Goal: Task Accomplishment & Management: Manage account settings

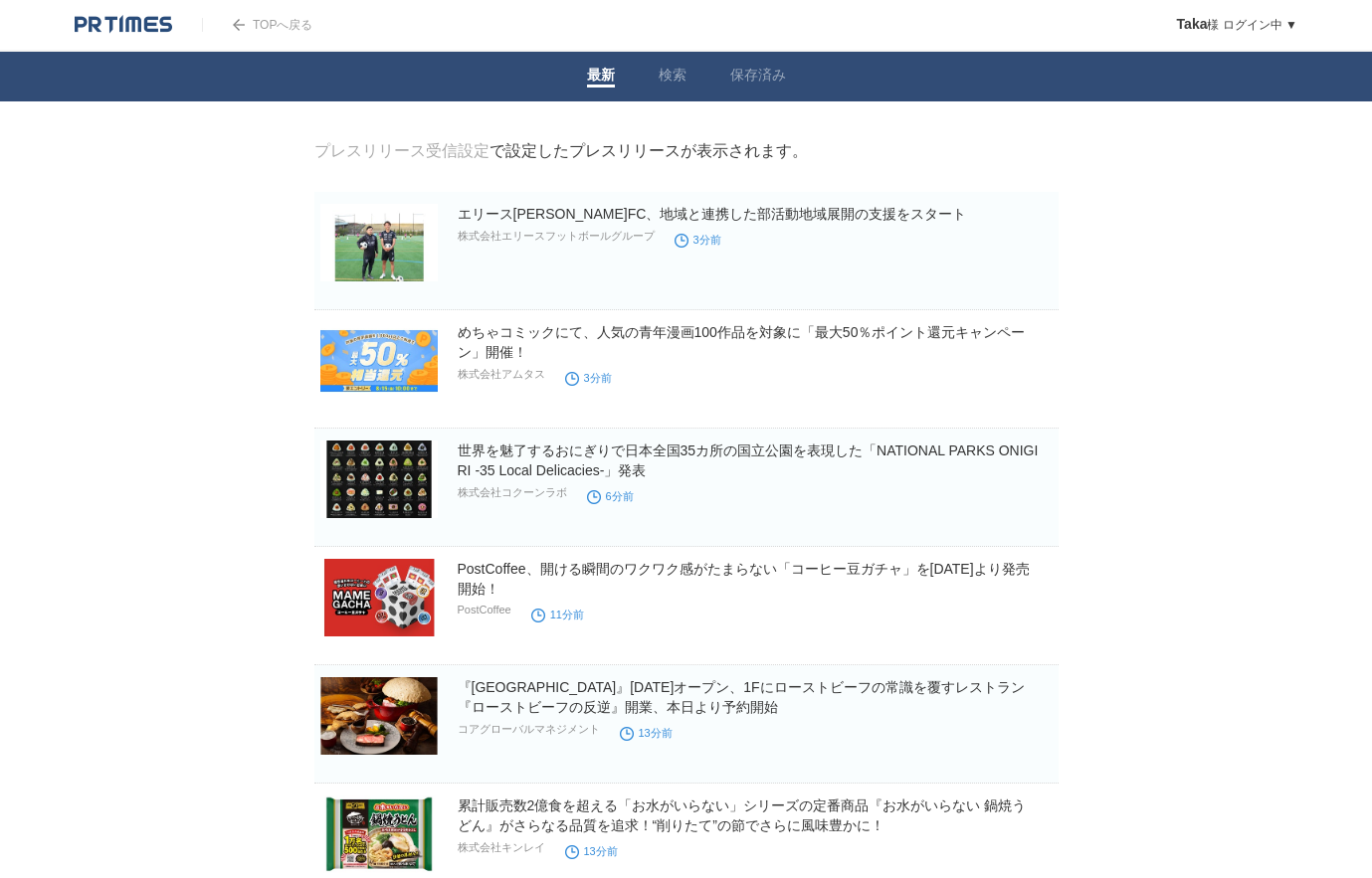
click at [449, 150] on link "プレスリリース受信設定" at bounding box center [402, 150] width 175 height 17
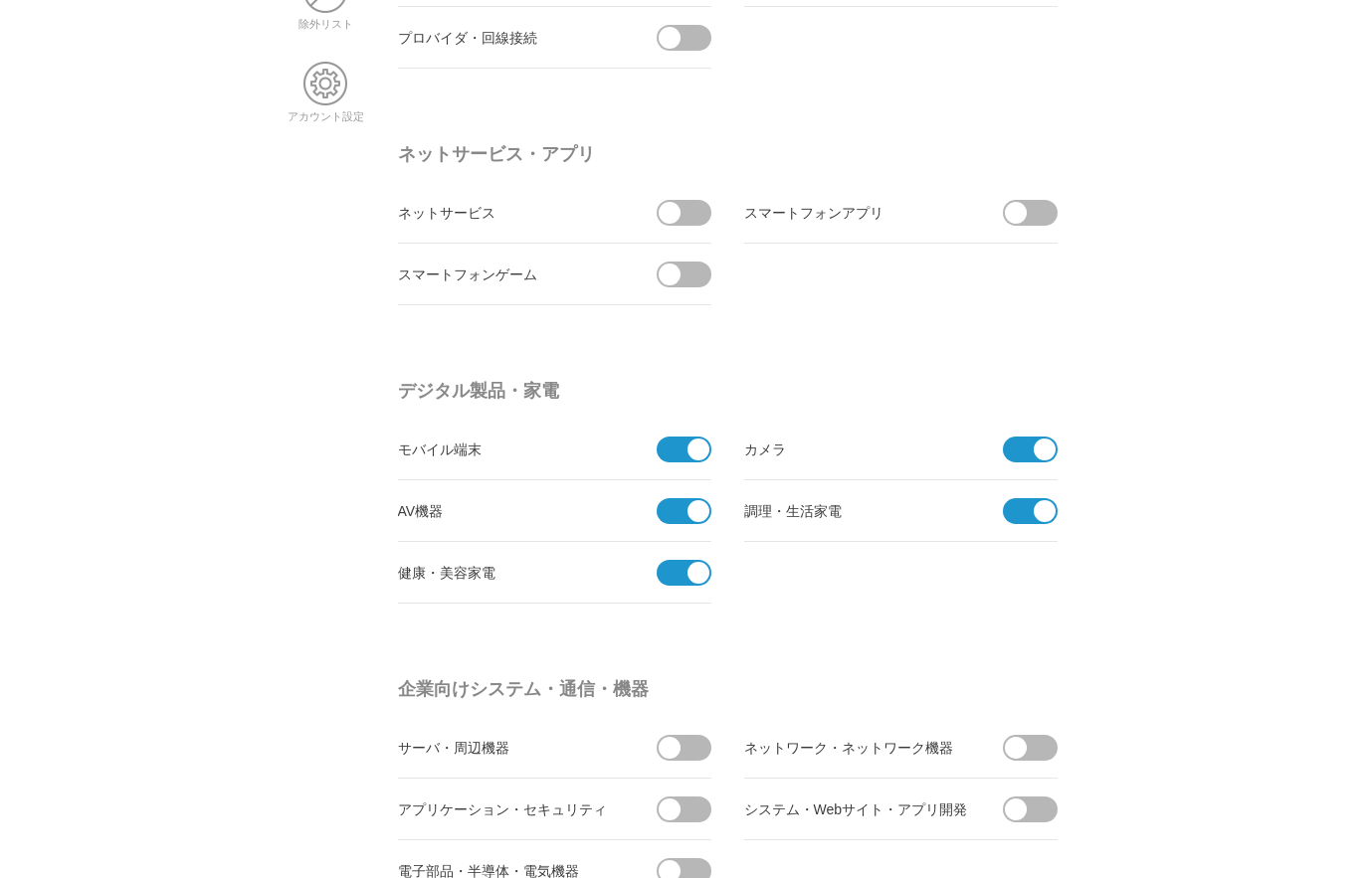
scroll to position [430, 0]
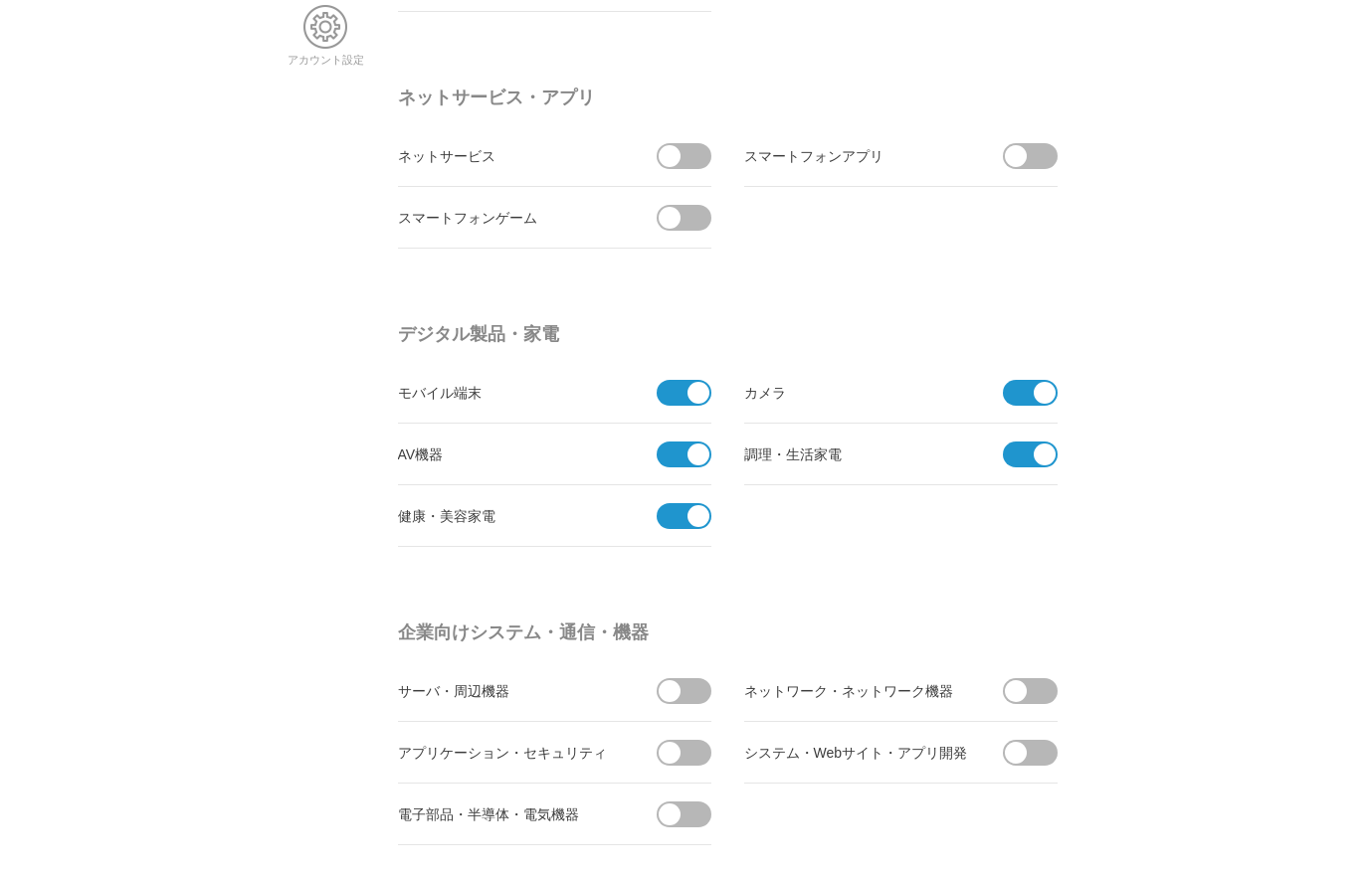
click at [1048, 166] on span at bounding box center [1037, 156] width 42 height 26
click at [0, 0] on input "checkbox" at bounding box center [0, 0] width 0 height 0
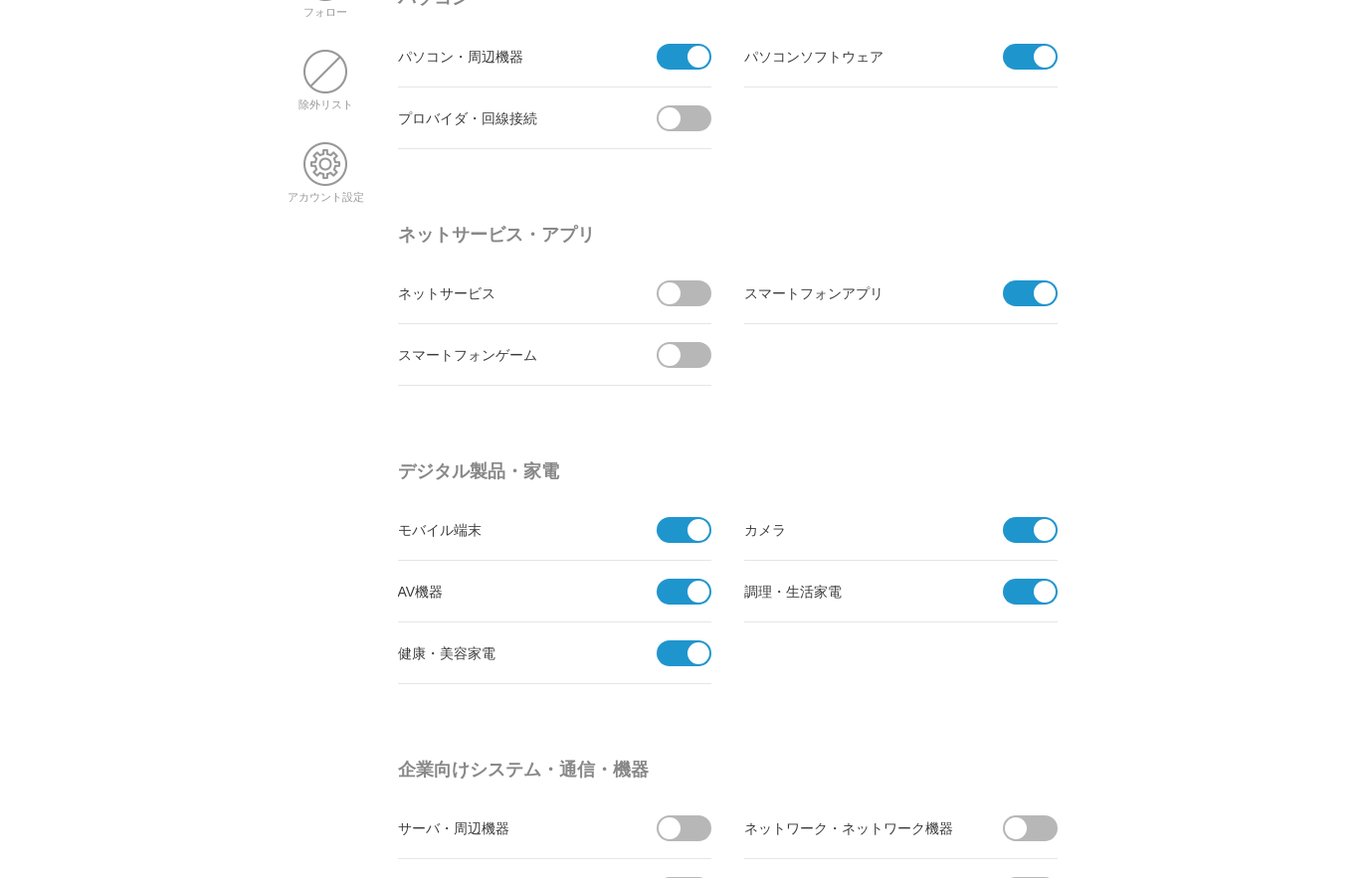
scroll to position [286, 0]
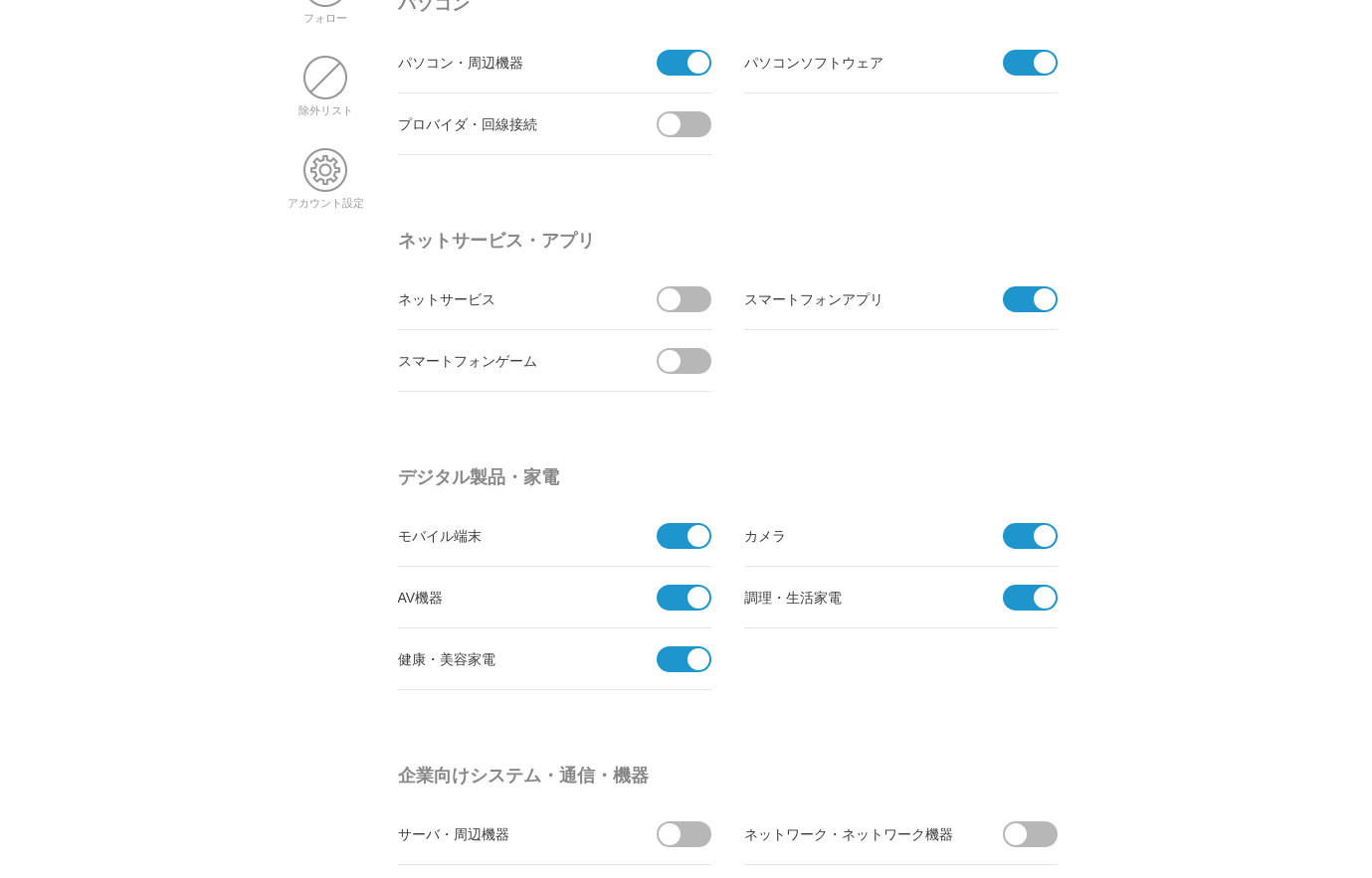
click at [688, 130] on span at bounding box center [691, 125] width 42 height 26
click at [0, 0] on input "checkbox" at bounding box center [0, 0] width 0 height 0
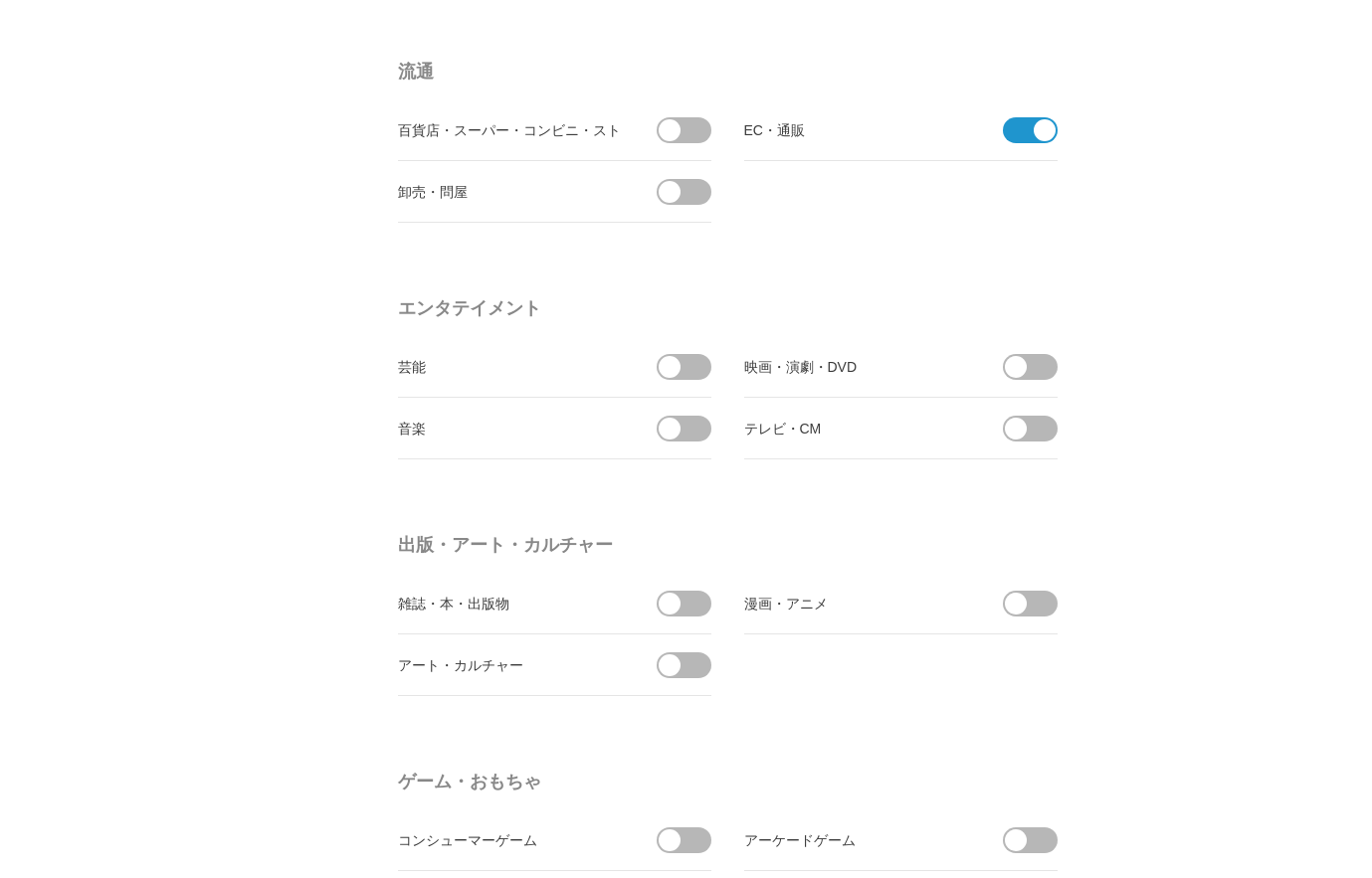
scroll to position [1432, 0]
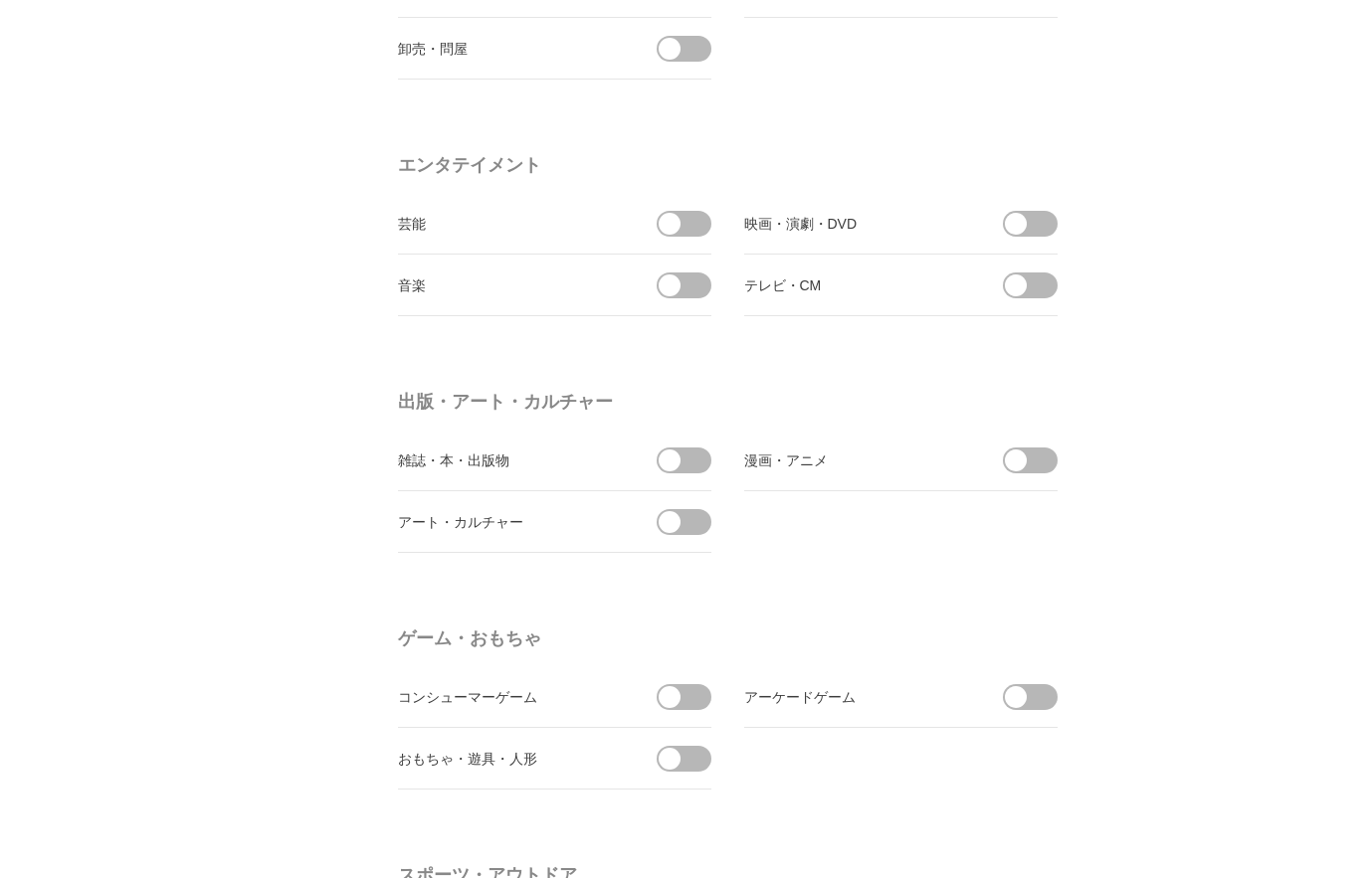
click at [1036, 229] on span at bounding box center [1037, 224] width 42 height 26
click at [0, 0] on input "checkbox" at bounding box center [0, 0] width 0 height 0
click at [1029, 276] on span at bounding box center [1037, 285] width 42 height 26
click at [0, 0] on input "checkbox" at bounding box center [0, 0] width 0 height 0
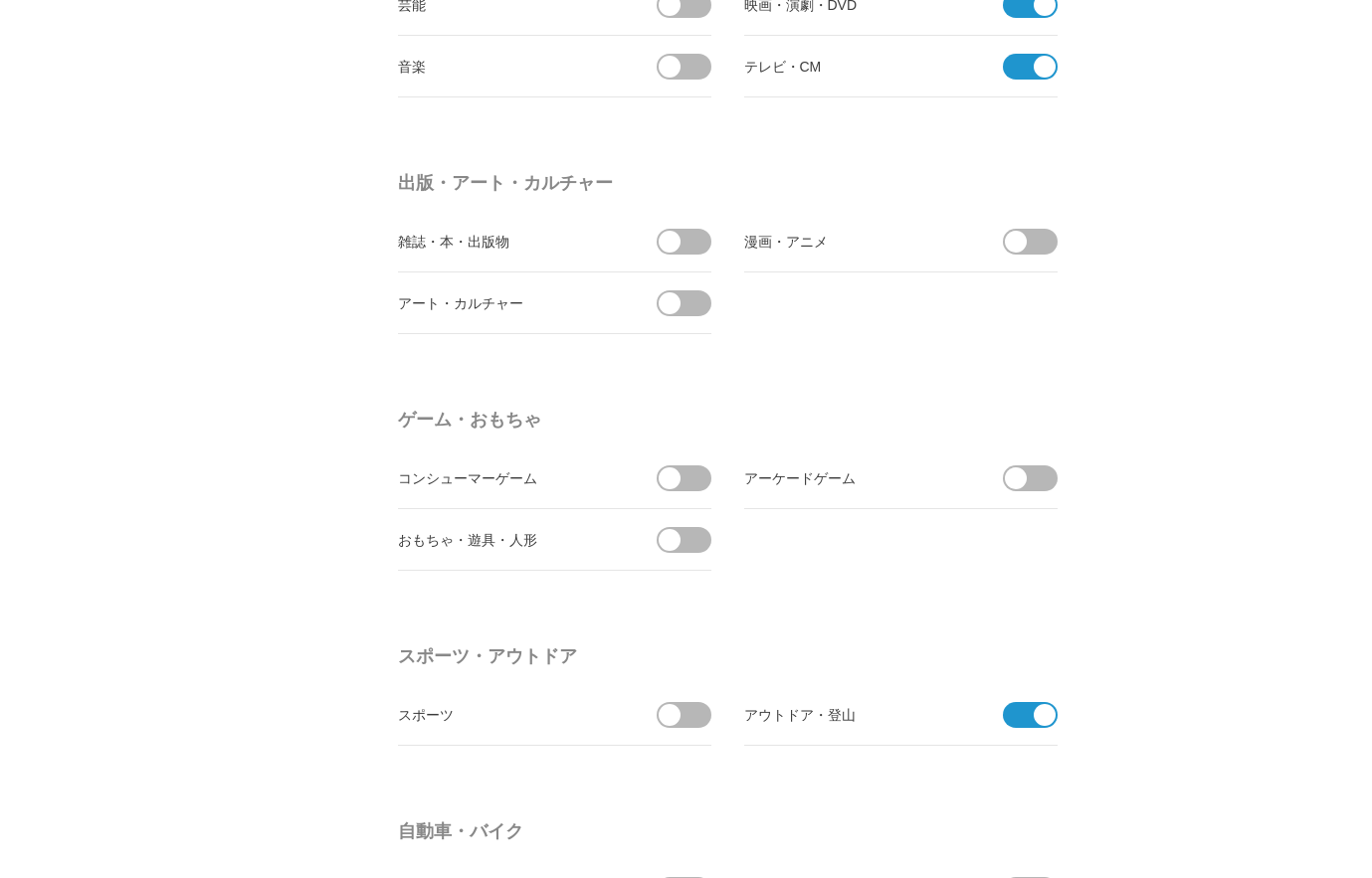
scroll to position [1718, 0]
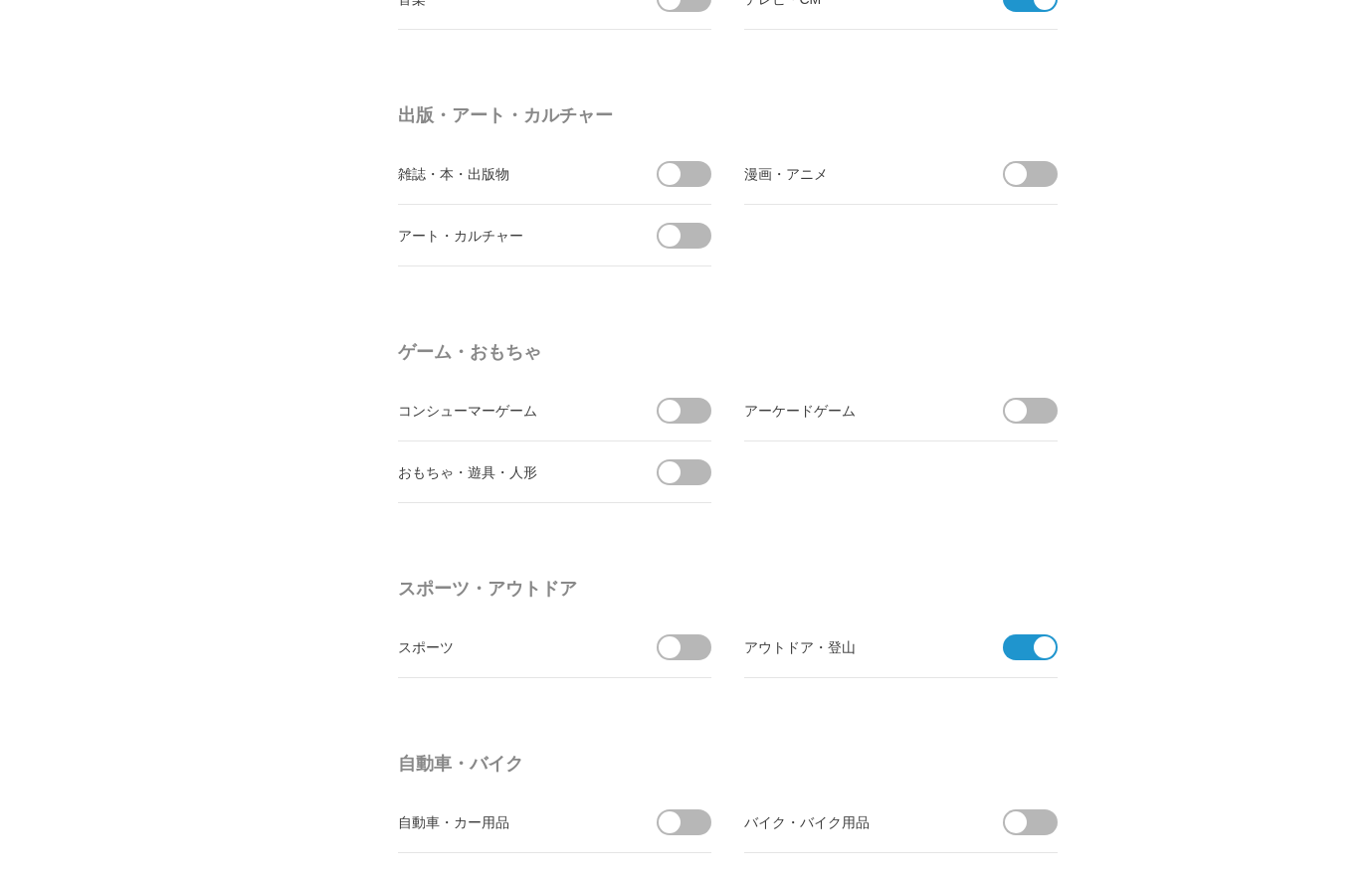
click at [683, 180] on span at bounding box center [691, 174] width 42 height 26
click at [0, 0] on input "checkbox" at bounding box center [0, 0] width 0 height 0
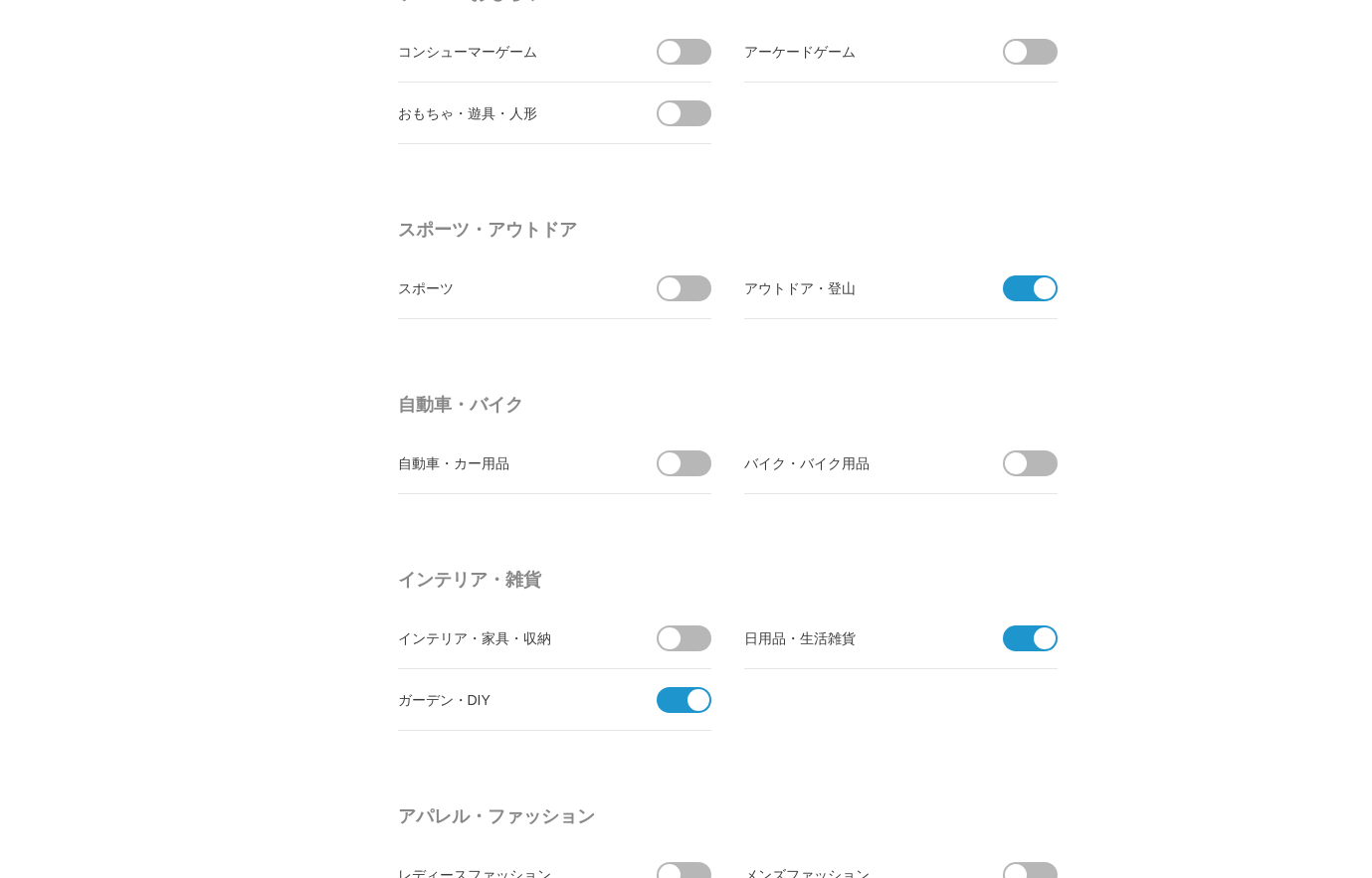
scroll to position [2148, 0]
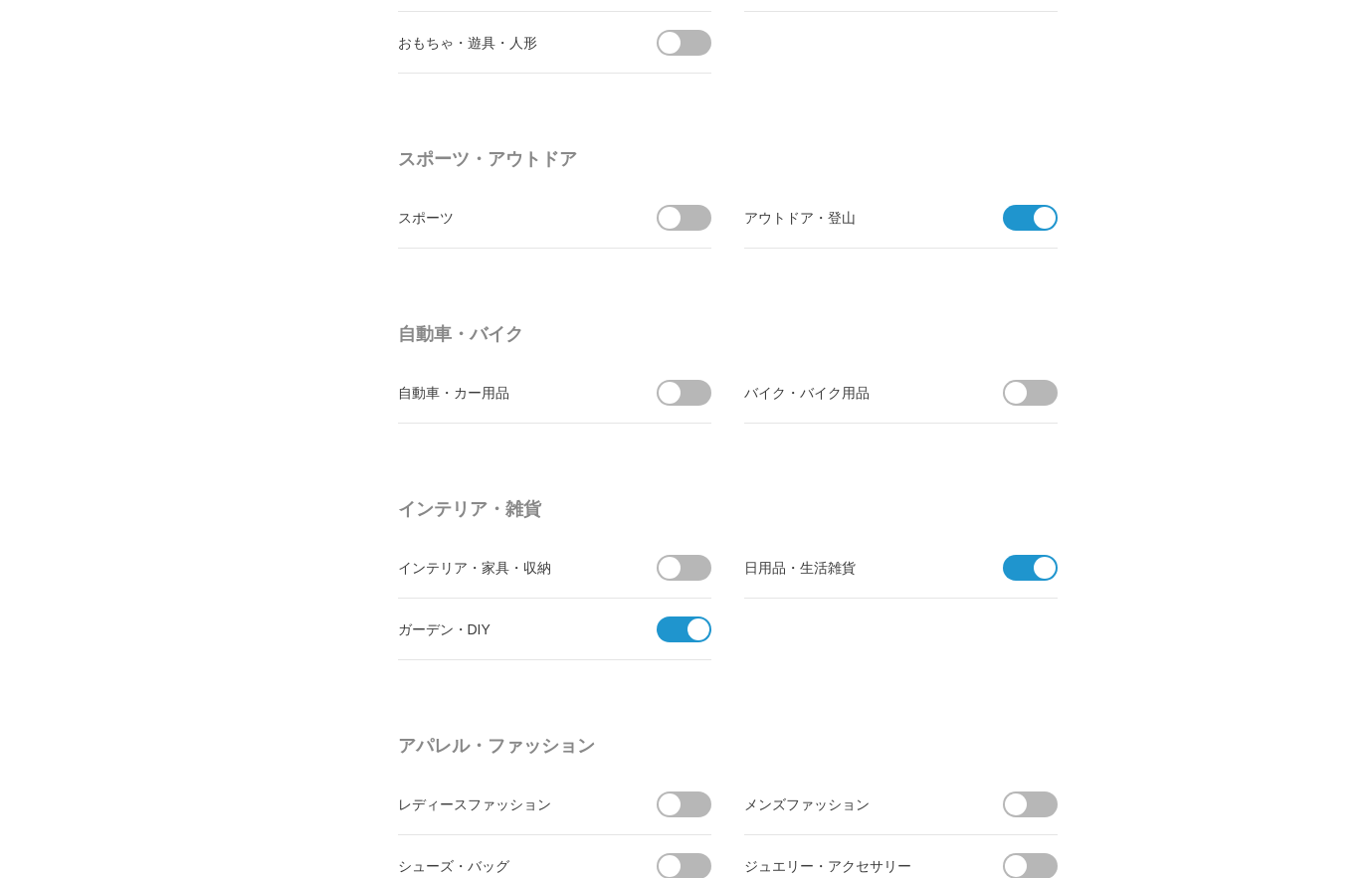
click at [694, 225] on span at bounding box center [691, 218] width 42 height 26
click at [0, 0] on input "checkbox" at bounding box center [0, 0] width 0 height 0
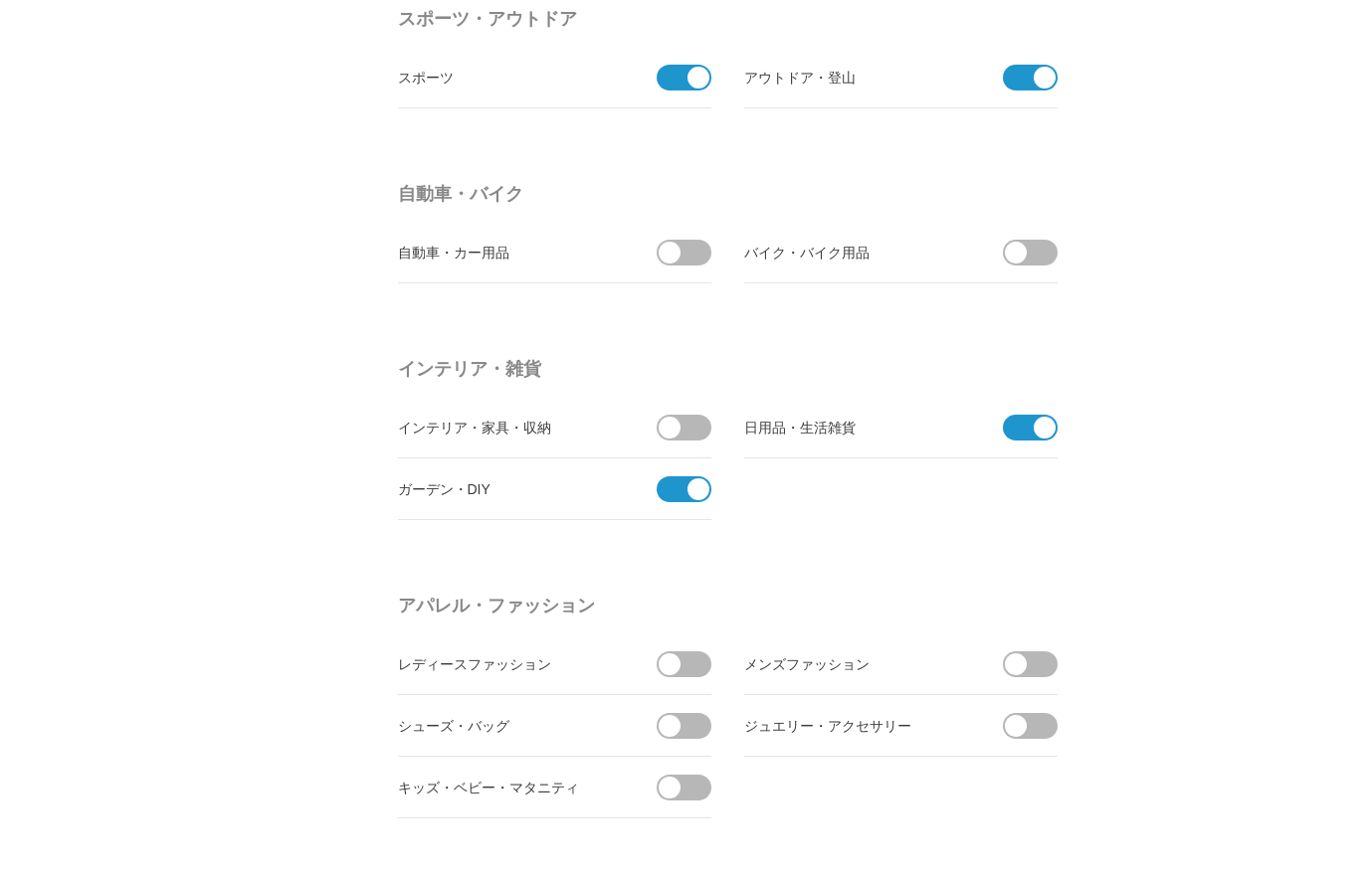
scroll to position [2291, 0]
click at [697, 245] on span at bounding box center [691, 249] width 42 height 26
click at [0, 0] on input "checkbox" at bounding box center [0, 0] width 0 height 0
click at [1034, 243] on span at bounding box center [1037, 249] width 42 height 26
click at [0, 0] on input "checkbox" at bounding box center [0, 0] width 0 height 0
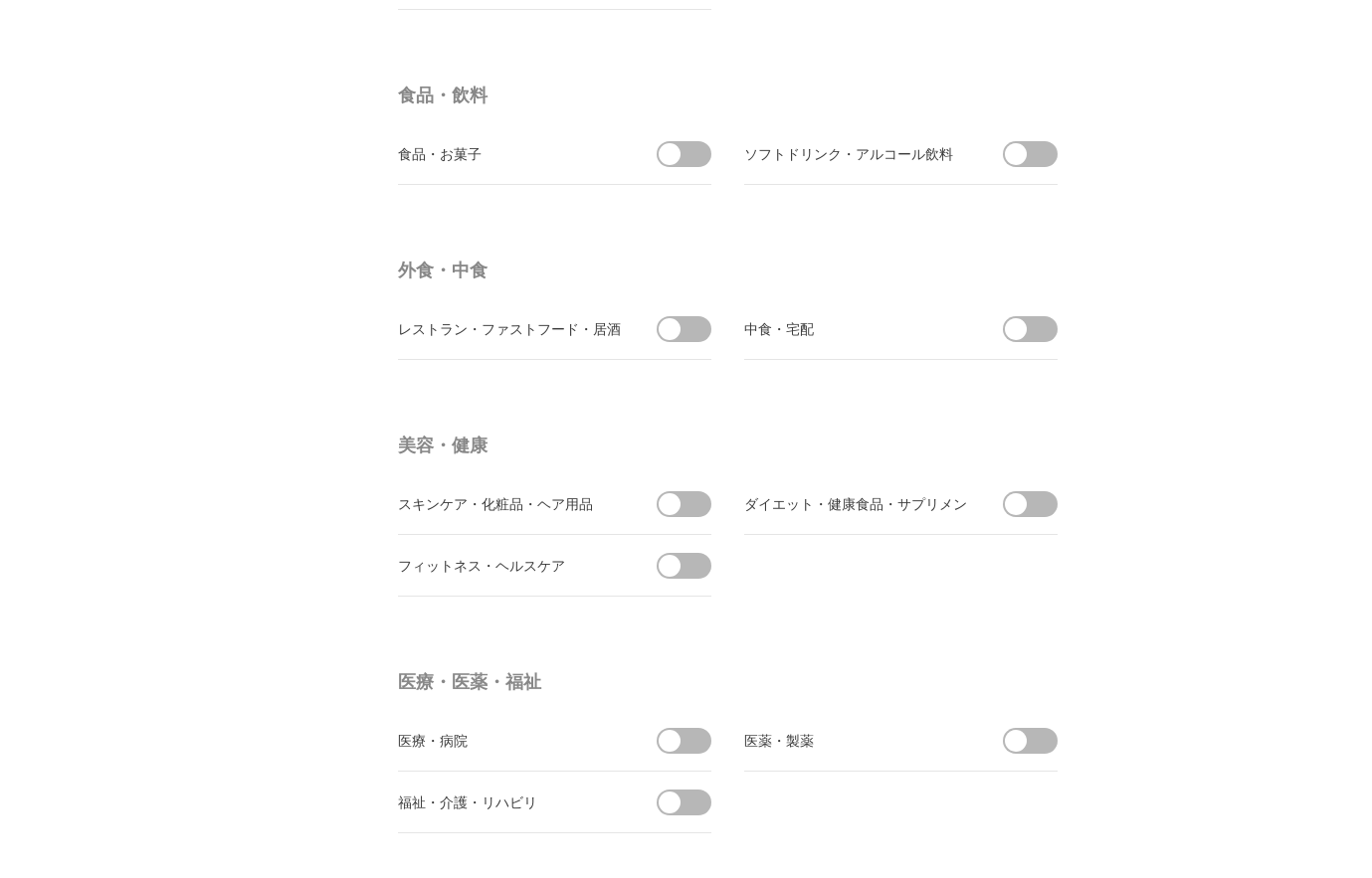
scroll to position [3150, 0]
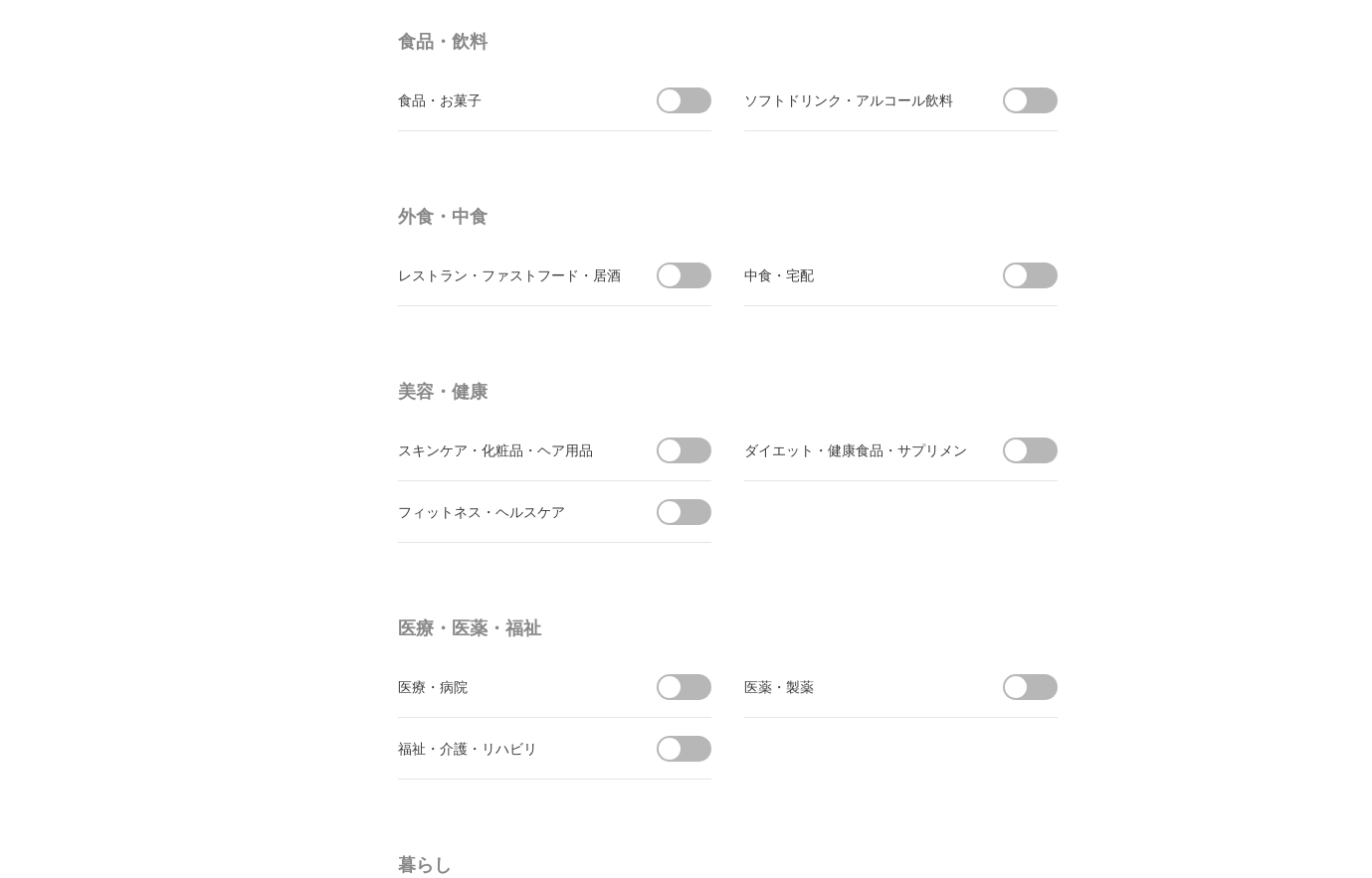
click at [1040, 108] on span at bounding box center [1037, 101] width 42 height 26
click at [0, 0] on input "checkbox" at bounding box center [0, 0] width 0 height 0
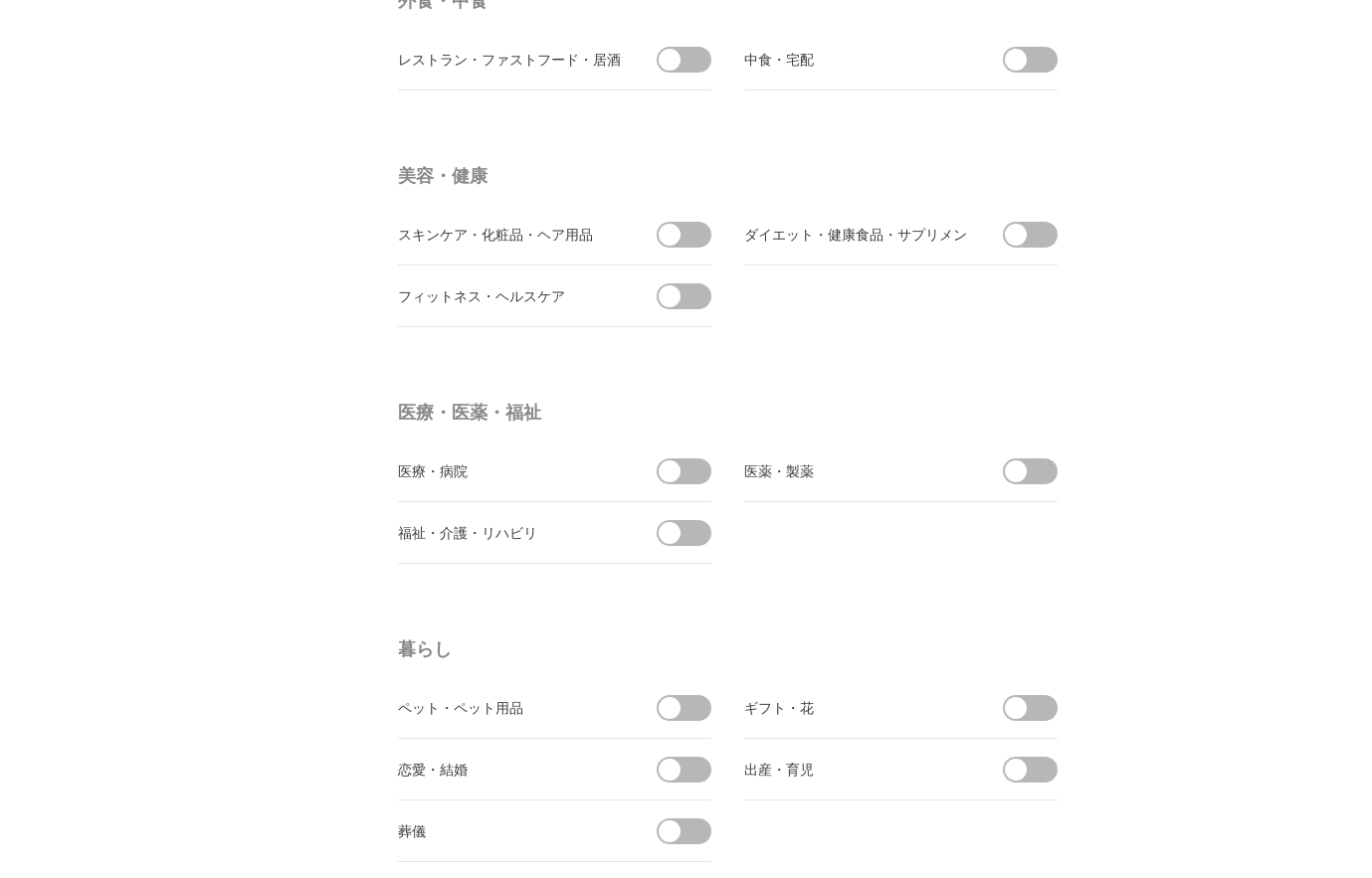
scroll to position [3437, 0]
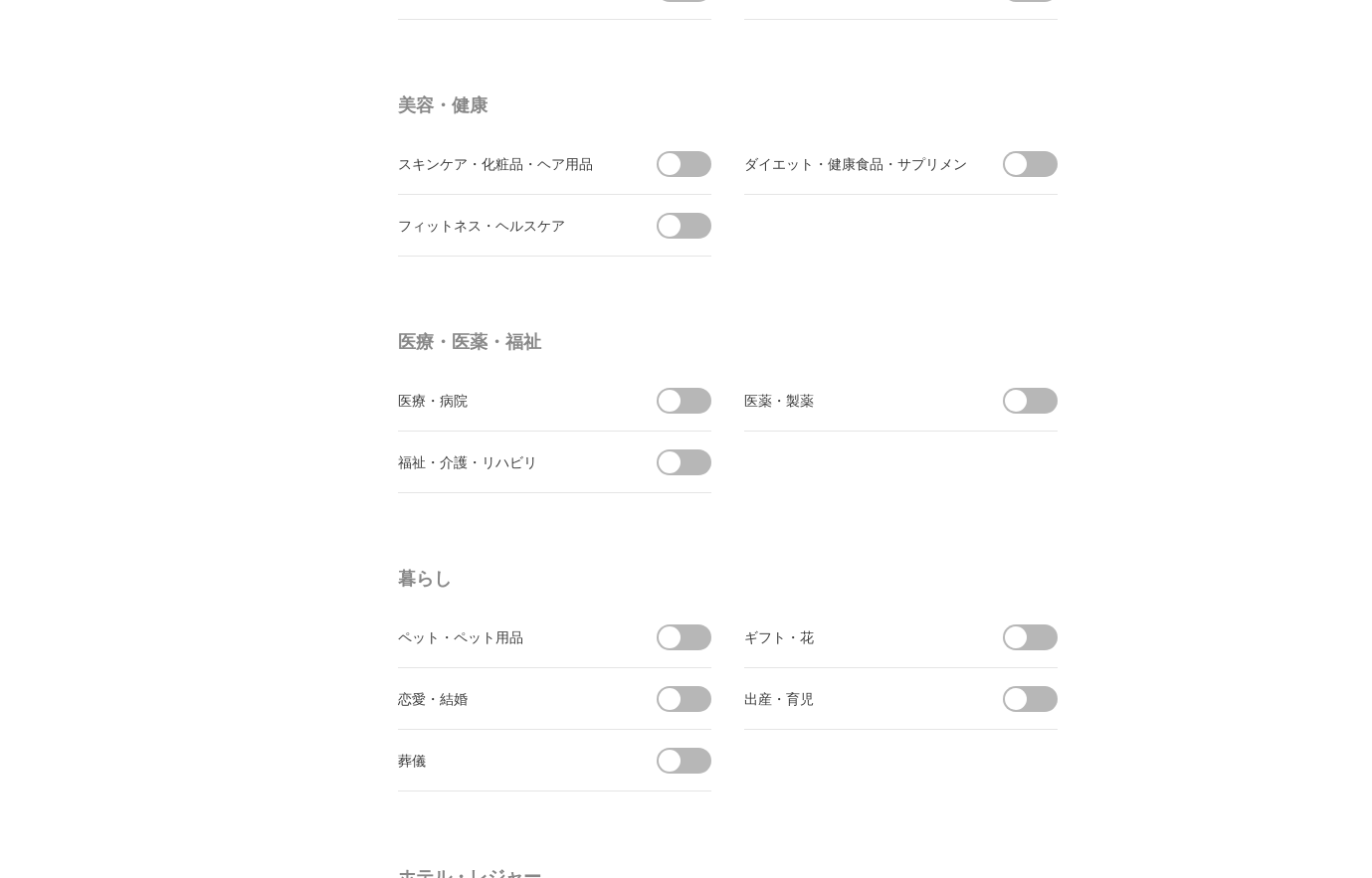
click at [1038, 159] on span at bounding box center [1037, 164] width 42 height 26
click at [0, 0] on input "checkbox" at bounding box center [0, 0] width 0 height 0
click at [680, 228] on span at bounding box center [670, 226] width 22 height 22
click at [0, 0] on input "checkbox" at bounding box center [0, 0] width 0 height 0
click at [680, 467] on span at bounding box center [691, 462] width 42 height 26
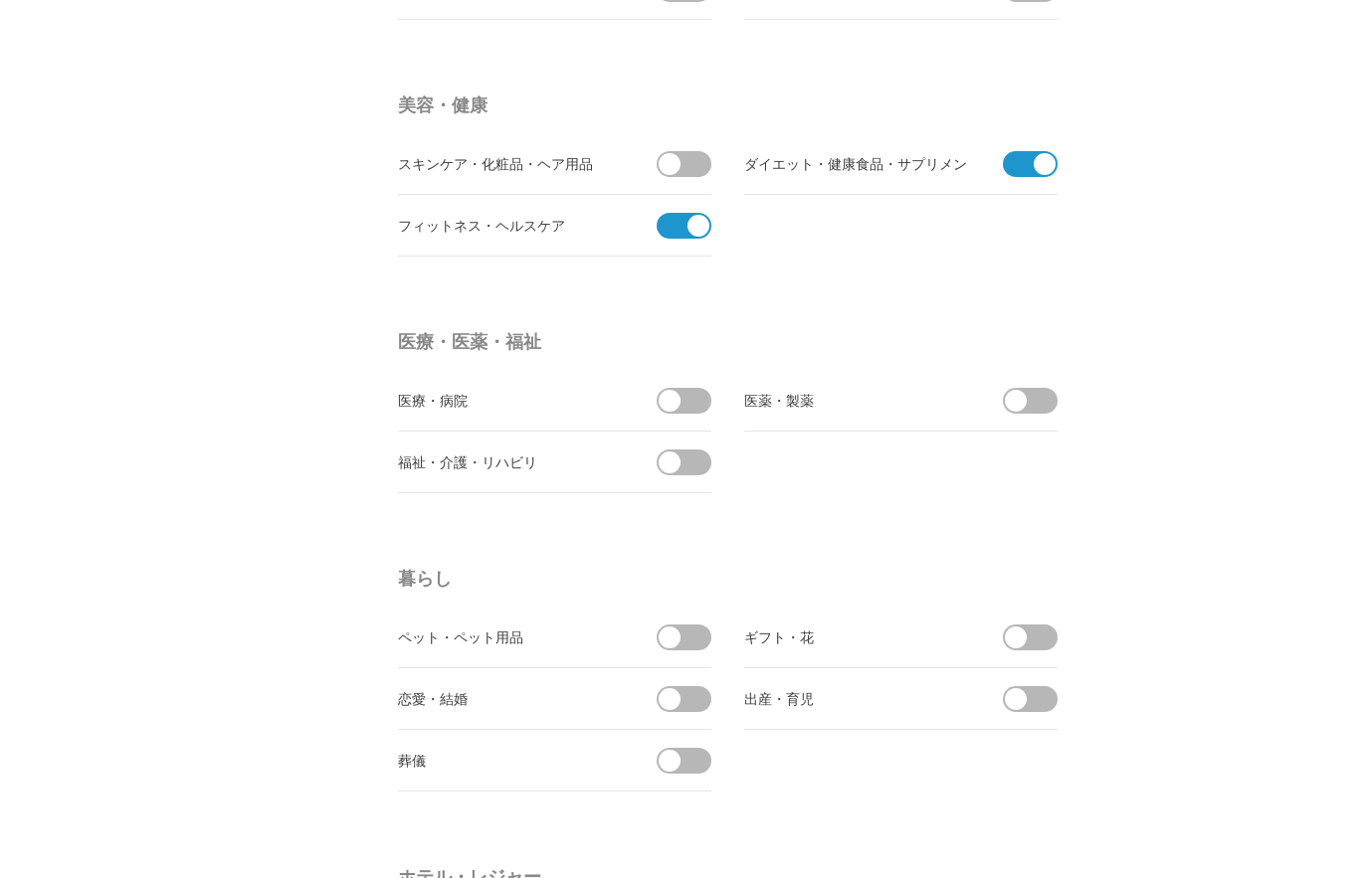
click at [0, 0] on input "checkbox" at bounding box center [0, 0] width 0 height 0
click at [689, 166] on span at bounding box center [691, 164] width 42 height 26
click at [0, 0] on input "checkbox" at bounding box center [0, 0] width 0 height 0
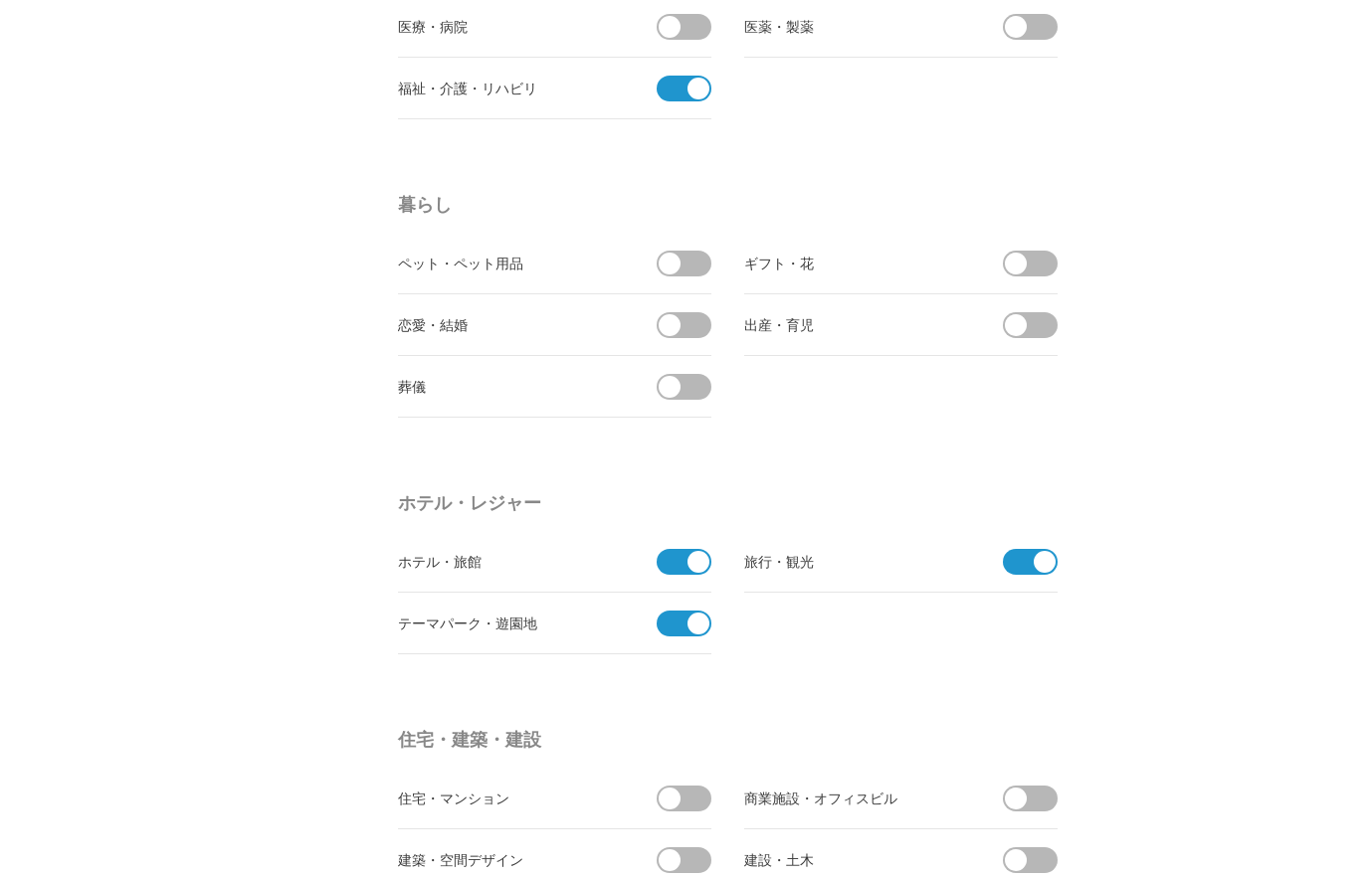
scroll to position [3867, 0]
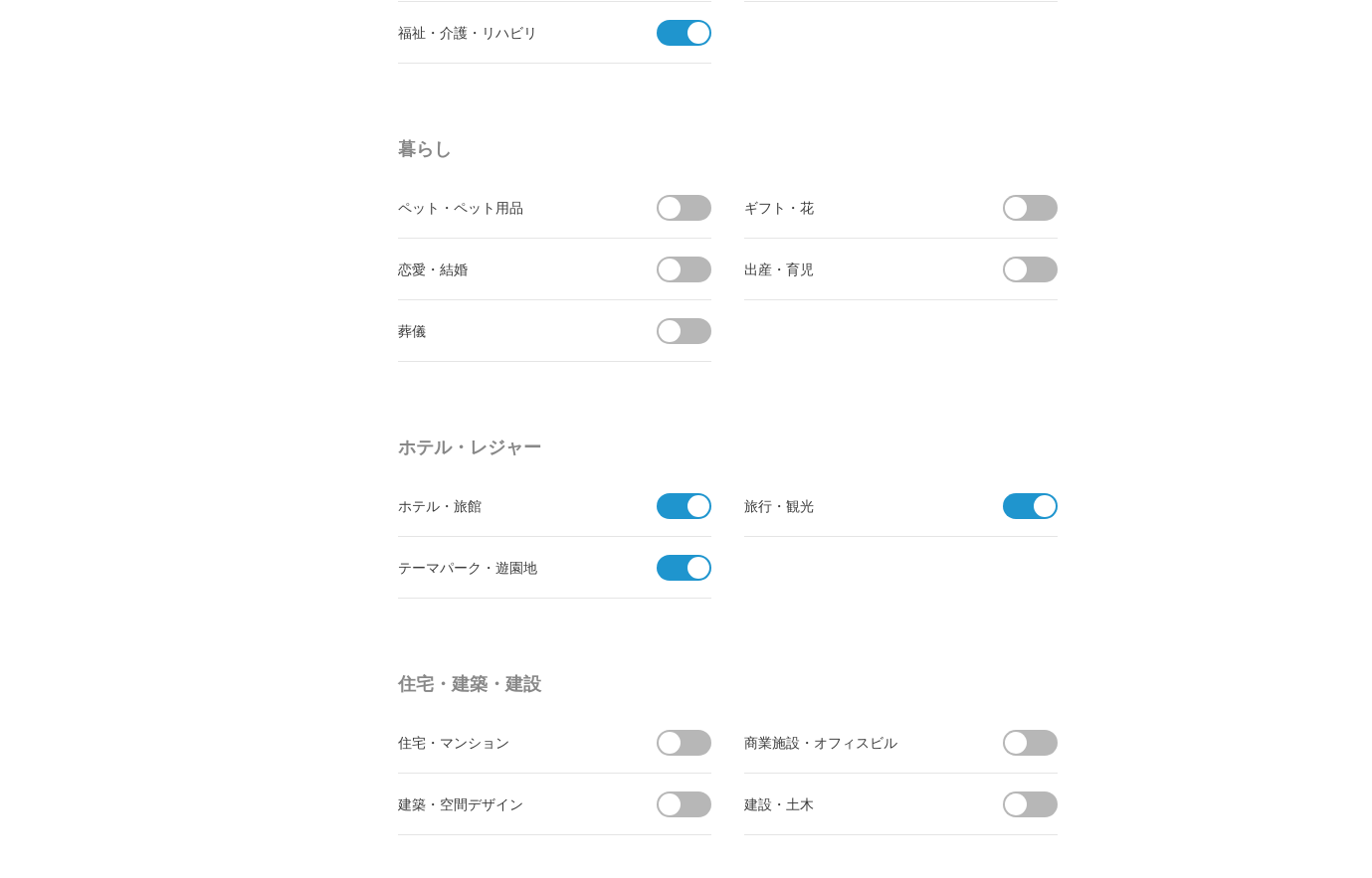
click at [687, 340] on span at bounding box center [691, 331] width 42 height 26
click at [0, 0] on input "checkbox" at bounding box center [0, 0] width 0 height 0
click at [1034, 208] on span at bounding box center [1037, 208] width 42 height 26
click at [0, 0] on input "checkbox" at bounding box center [0, 0] width 0 height 0
click at [678, 268] on span at bounding box center [670, 269] width 22 height 22
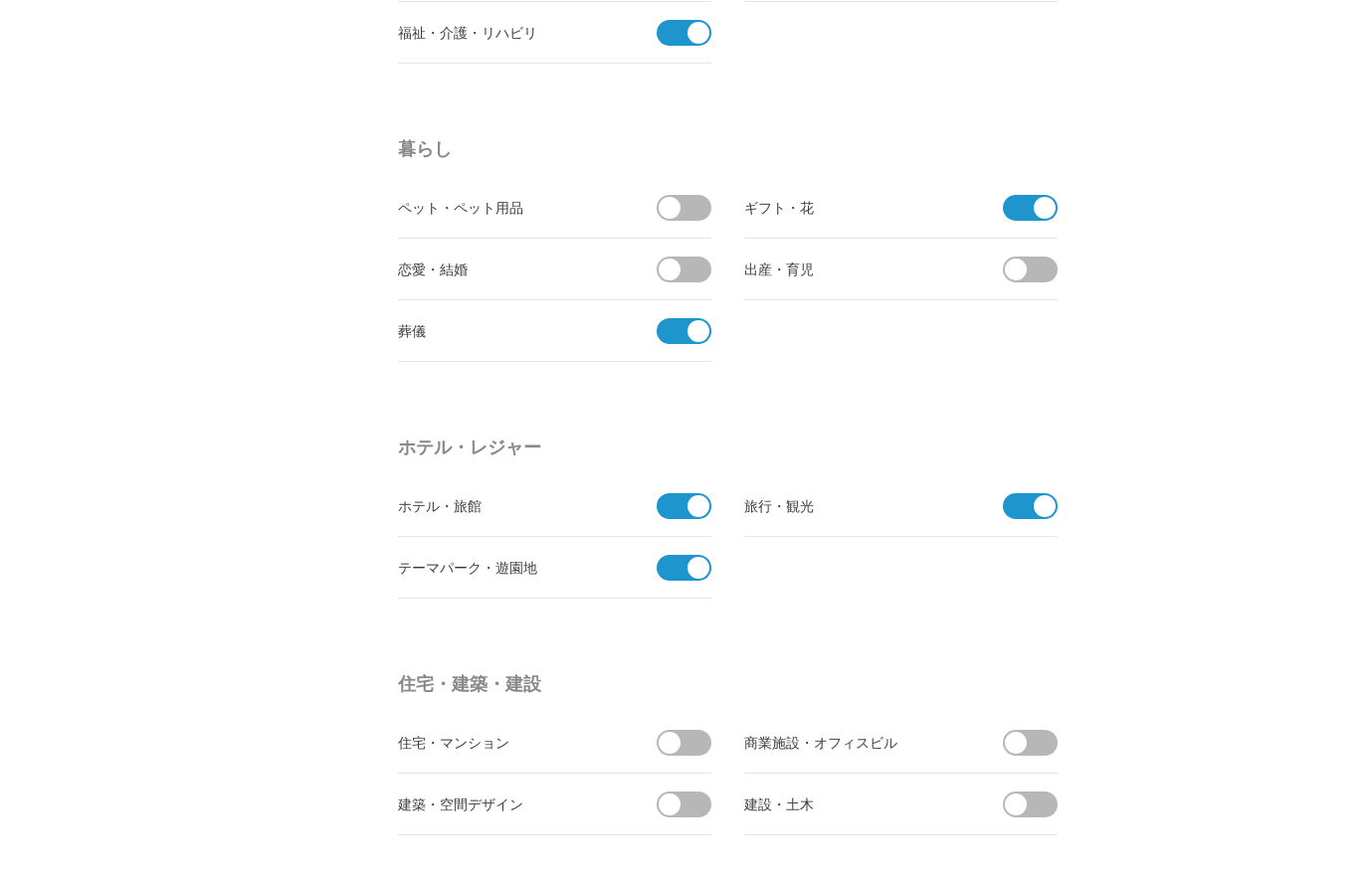
click at [0, 0] on input "checkbox" at bounding box center [0, 0] width 0 height 0
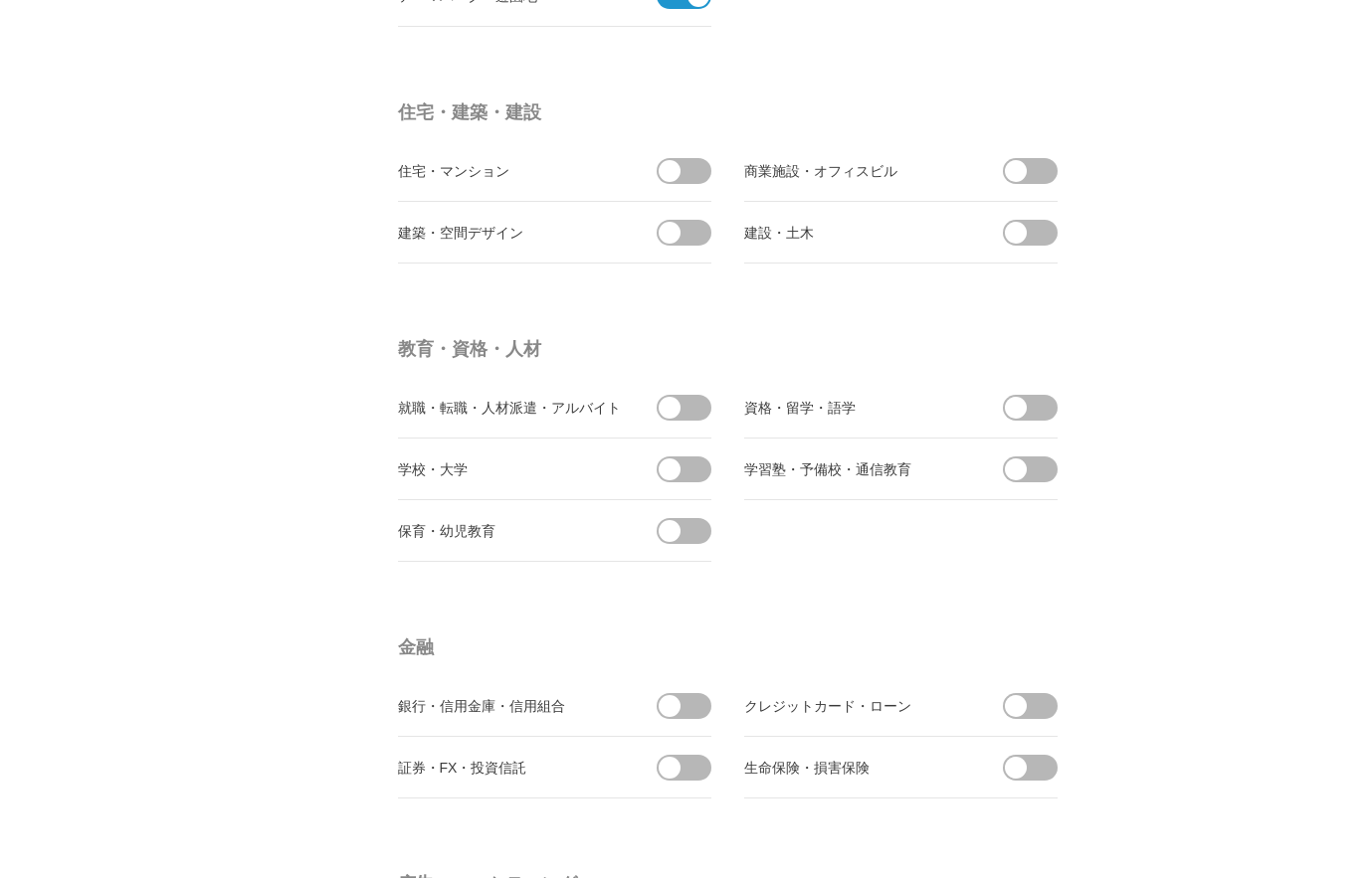
scroll to position [4439, 0]
click at [678, 174] on span at bounding box center [670, 170] width 22 height 22
click at [0, 0] on input "checkbox" at bounding box center [0, 0] width 0 height 0
click at [1042, 183] on li "商業施設・オフィスビル" at bounding box center [900, 170] width 313 height 62
click at [1044, 177] on span at bounding box center [1037, 170] width 42 height 26
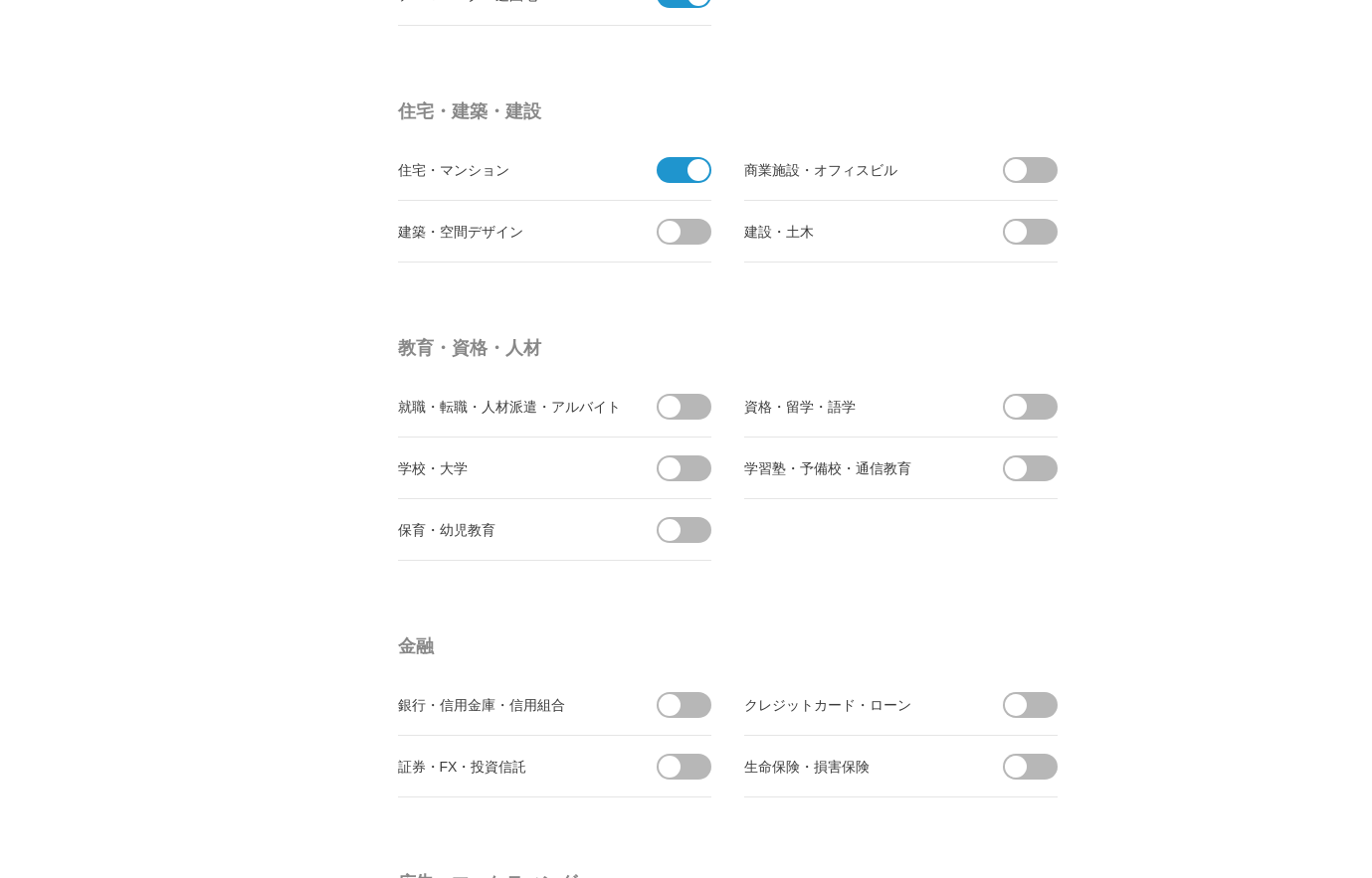
click at [0, 0] on input "checkbox" at bounding box center [0, 0] width 0 height 0
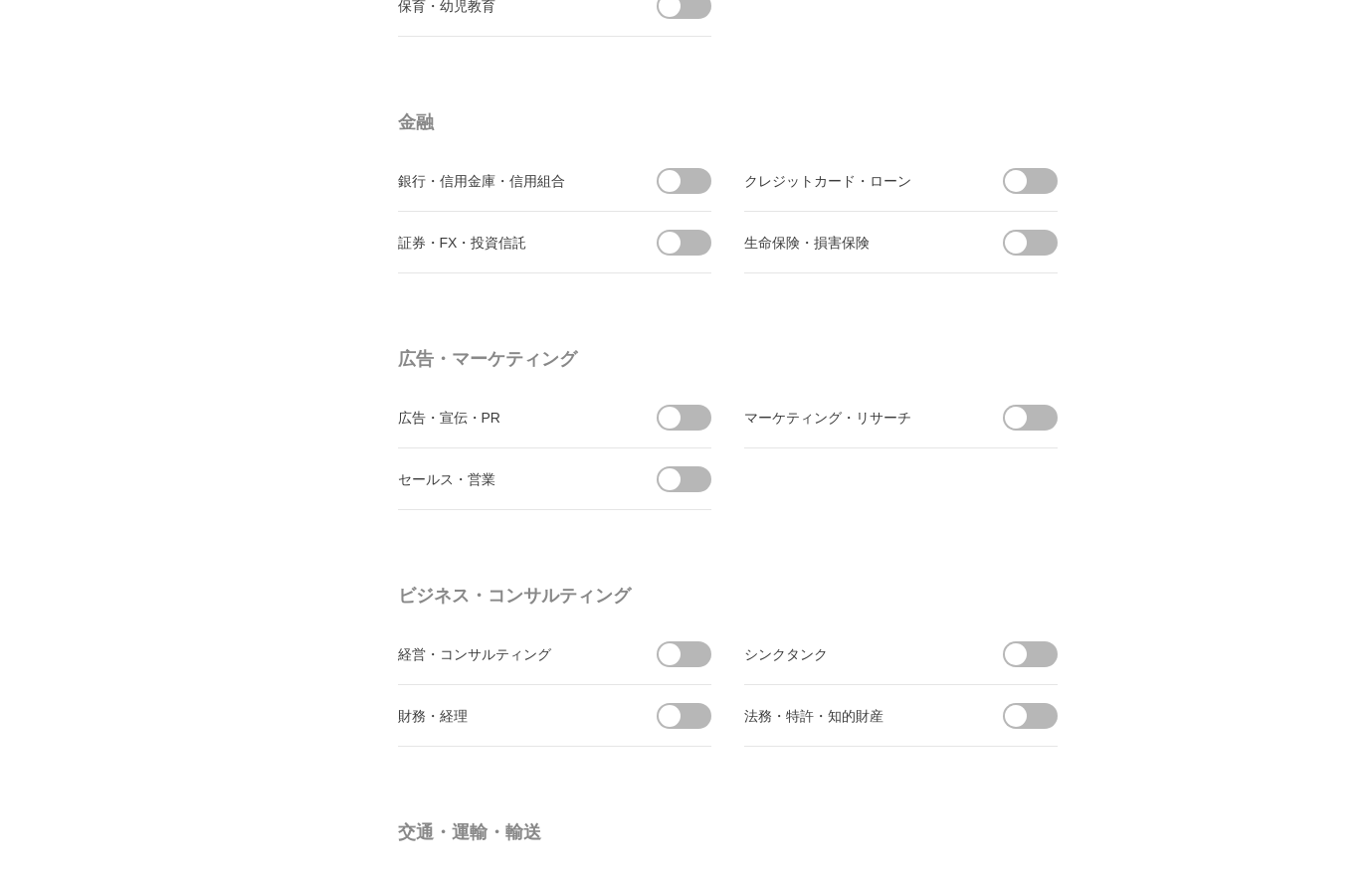
scroll to position [5012, 0]
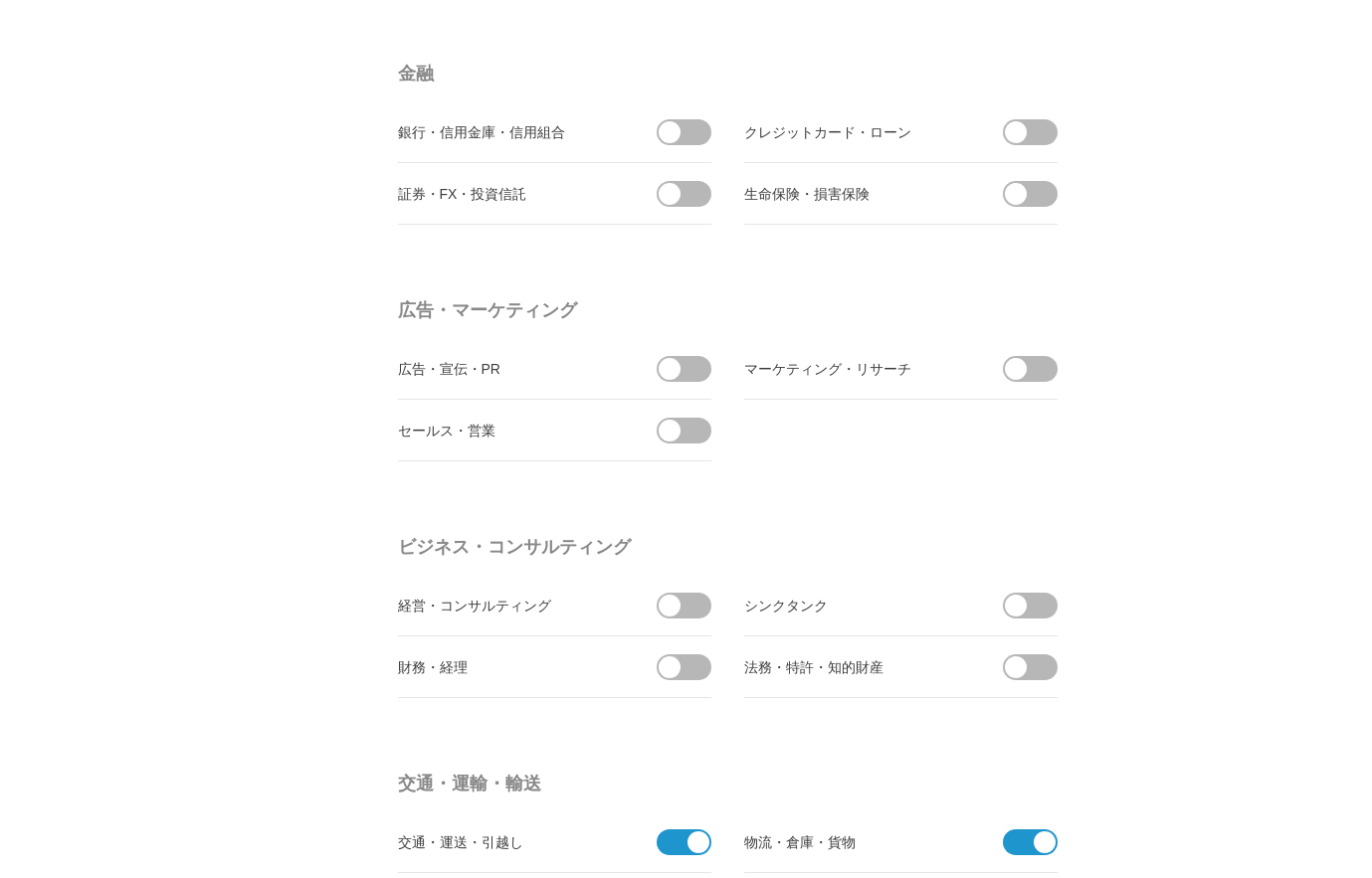
click at [1026, 139] on span at bounding box center [1037, 133] width 42 height 26
click at [0, 0] on input "checkbox" at bounding box center [0, 0] width 0 height 0
click at [689, 190] on span at bounding box center [691, 194] width 42 height 26
click at [0, 0] on input "checkbox" at bounding box center [0, 0] width 0 height 0
click at [688, 141] on span at bounding box center [691, 133] width 42 height 26
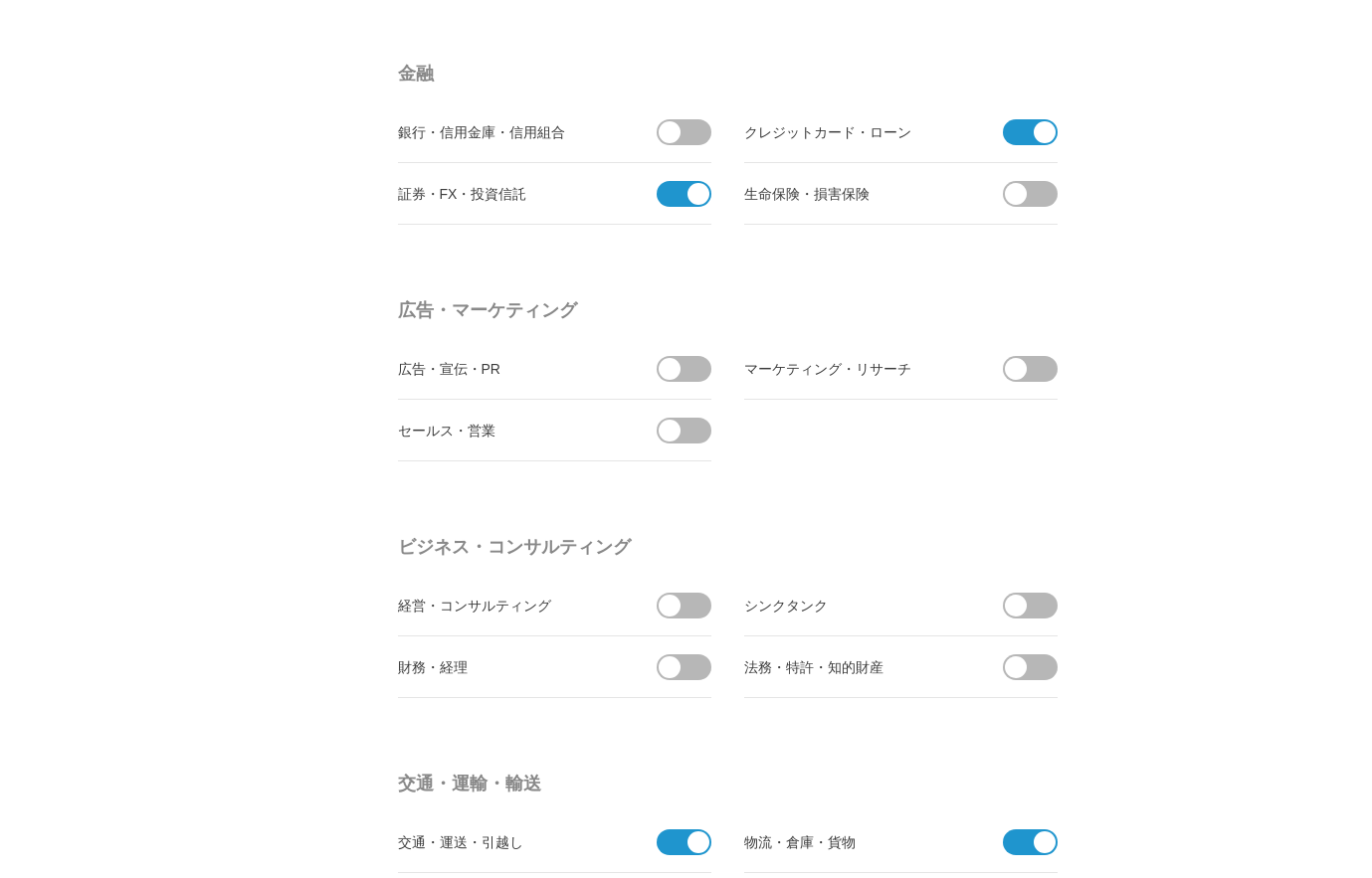
click at [0, 0] on input "checkbox" at bounding box center [0, 0] width 0 height 0
click at [1033, 195] on span at bounding box center [1037, 194] width 42 height 26
click at [0, 0] on input "checkbox" at bounding box center [0, 0] width 0 height 0
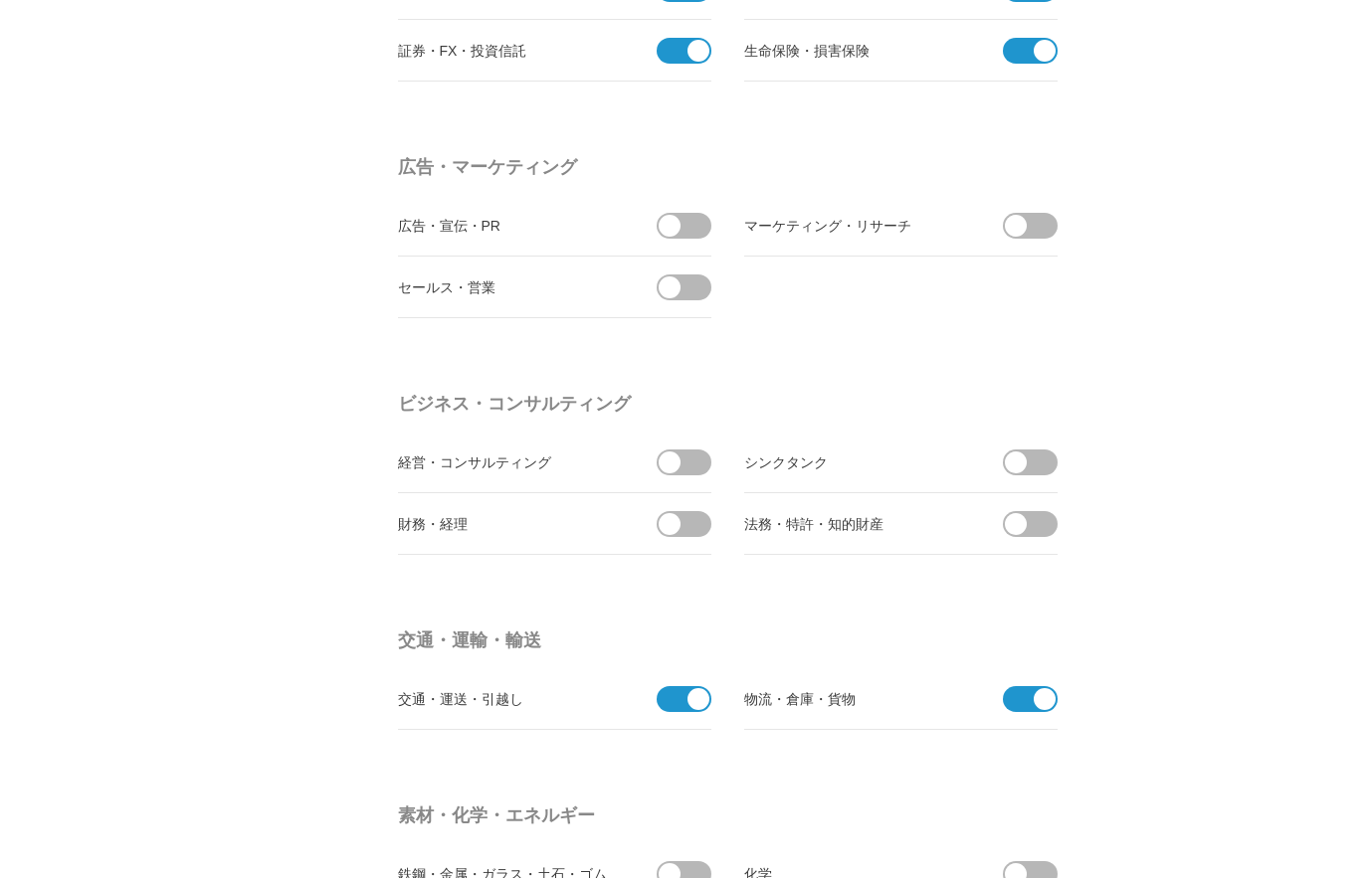
click at [695, 231] on span at bounding box center [691, 226] width 42 height 26
click at [0, 0] on input "checkbox" at bounding box center [0, 0] width 0 height 0
click at [1046, 228] on span at bounding box center [1037, 226] width 42 height 26
click at [0, 0] on input "checkbox" at bounding box center [0, 0] width 0 height 0
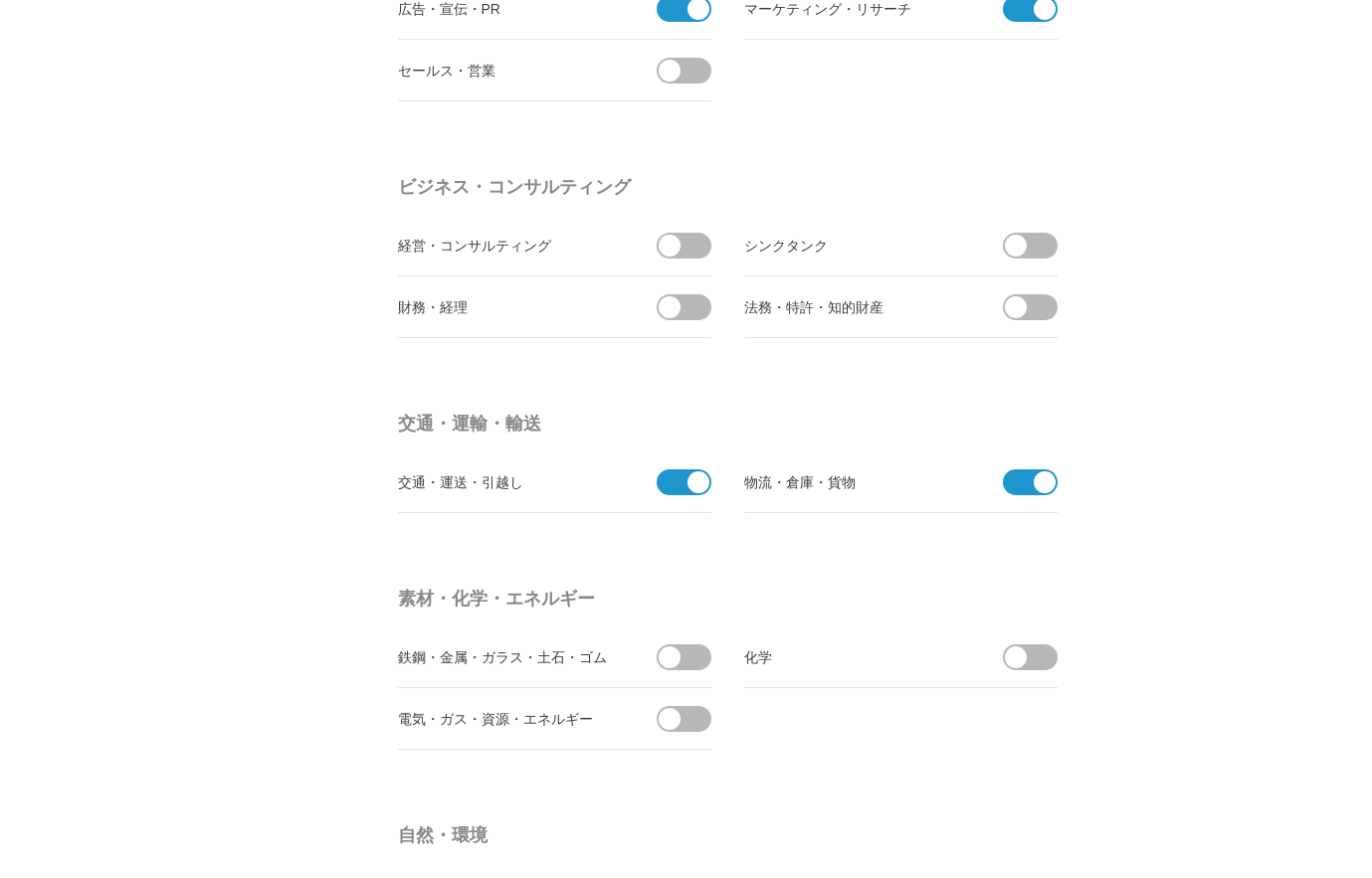
scroll to position [5441, 0]
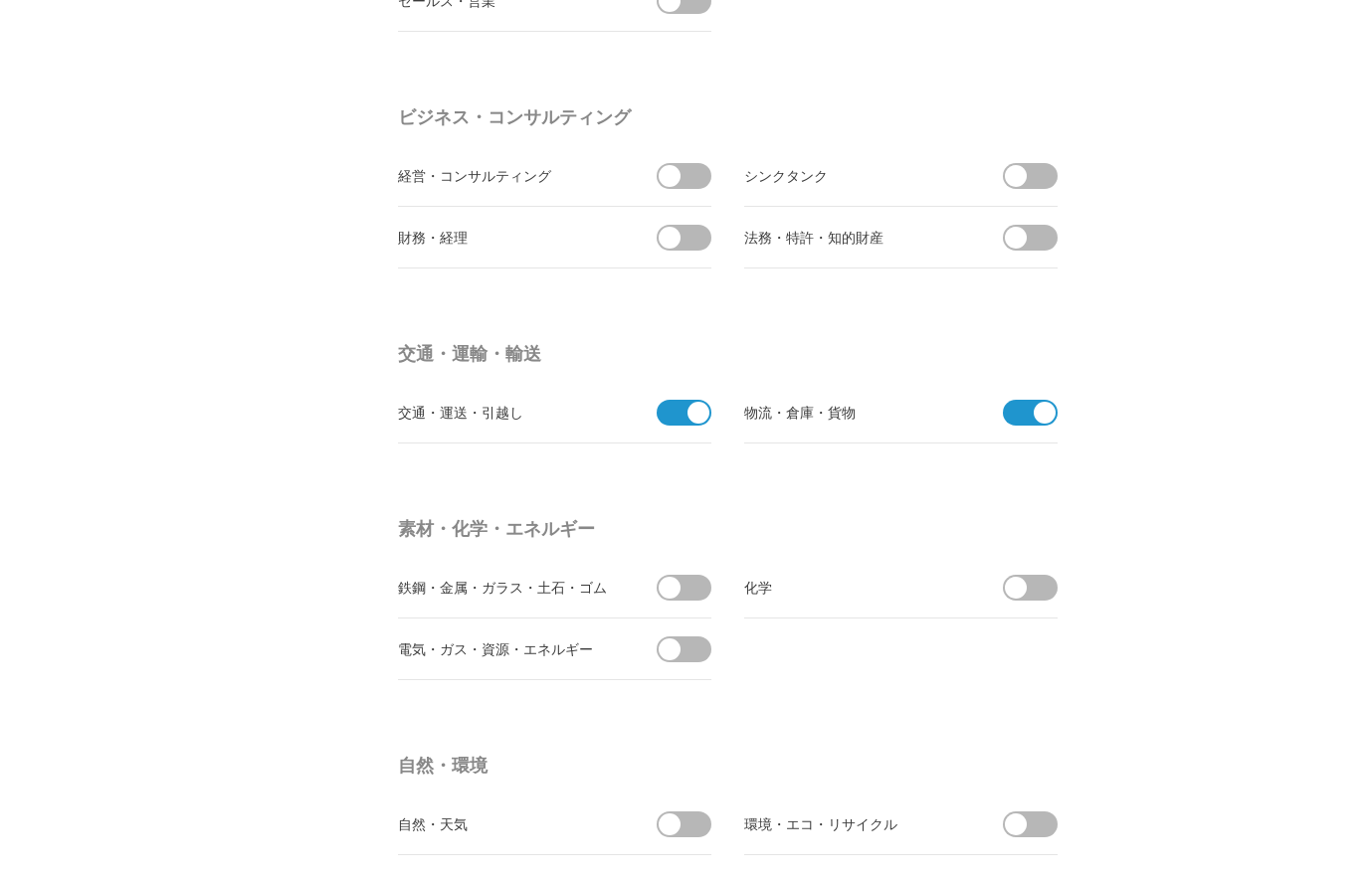
click at [690, 175] on span at bounding box center [691, 176] width 42 height 26
click at [0, 0] on input "checkbox" at bounding box center [0, 0] width 0 height 0
click at [689, 232] on span at bounding box center [691, 238] width 42 height 26
click at [0, 0] on input "checkbox" at bounding box center [0, 0] width 0 height 0
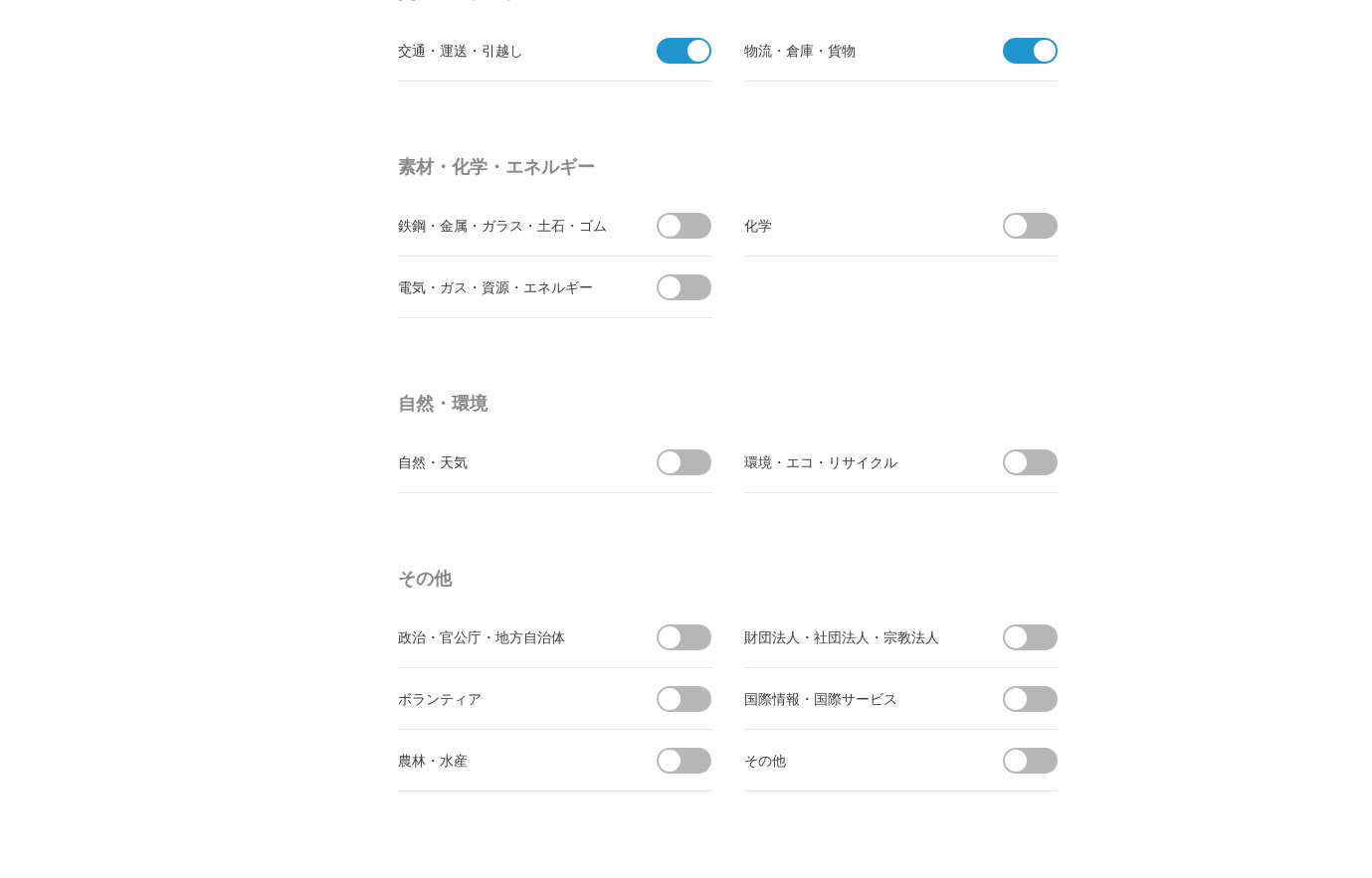
scroll to position [5871, 0]
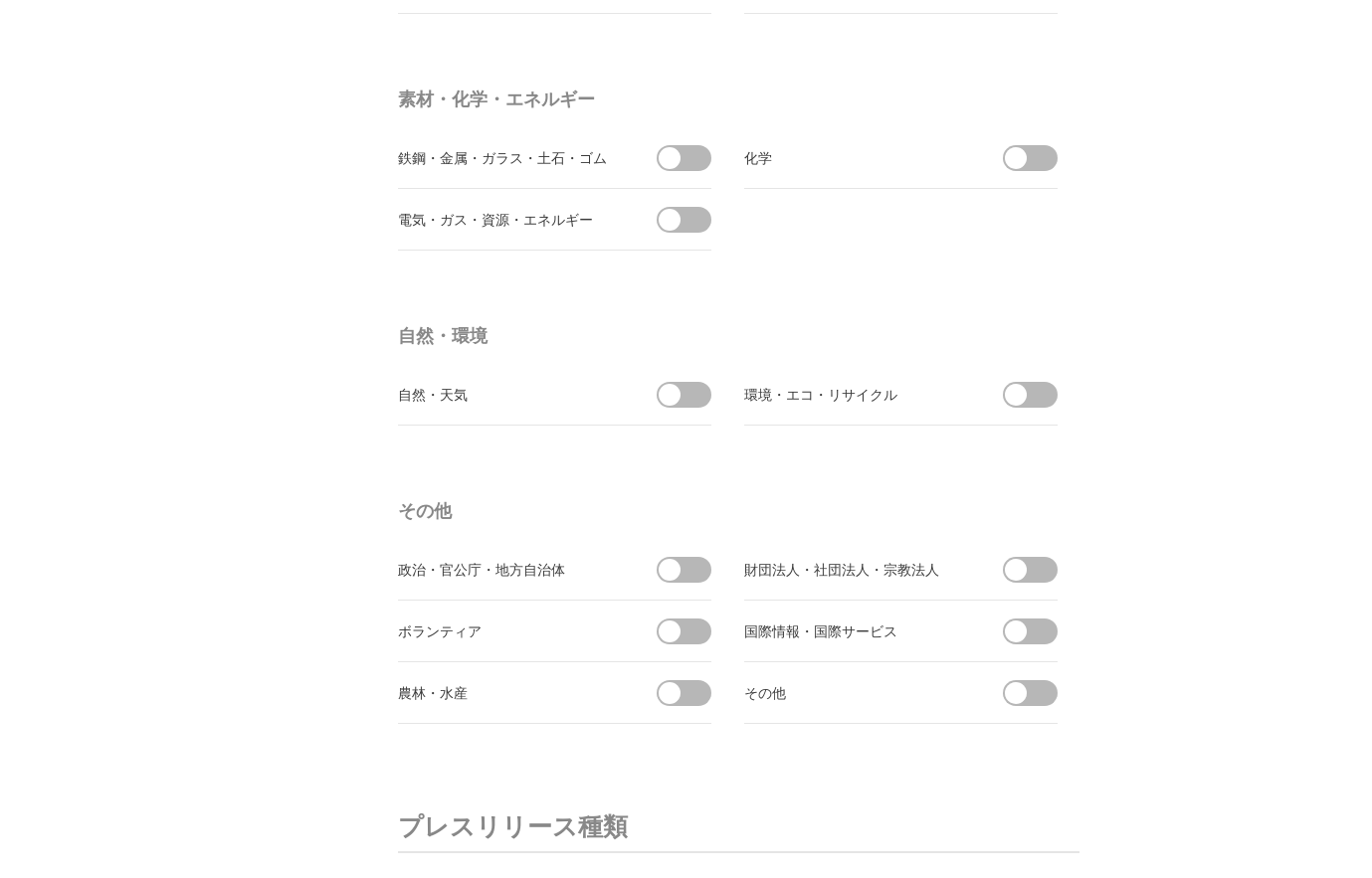
click at [677, 228] on span at bounding box center [670, 220] width 22 height 22
click at [0, 0] on input "checkbox" at bounding box center [0, 0] width 0 height 0
click at [684, 223] on span at bounding box center [678, 220] width 42 height 26
click at [0, 0] on input "受信しない" at bounding box center [0, 0] width 0 height 0
click at [696, 223] on span at bounding box center [691, 220] width 42 height 26
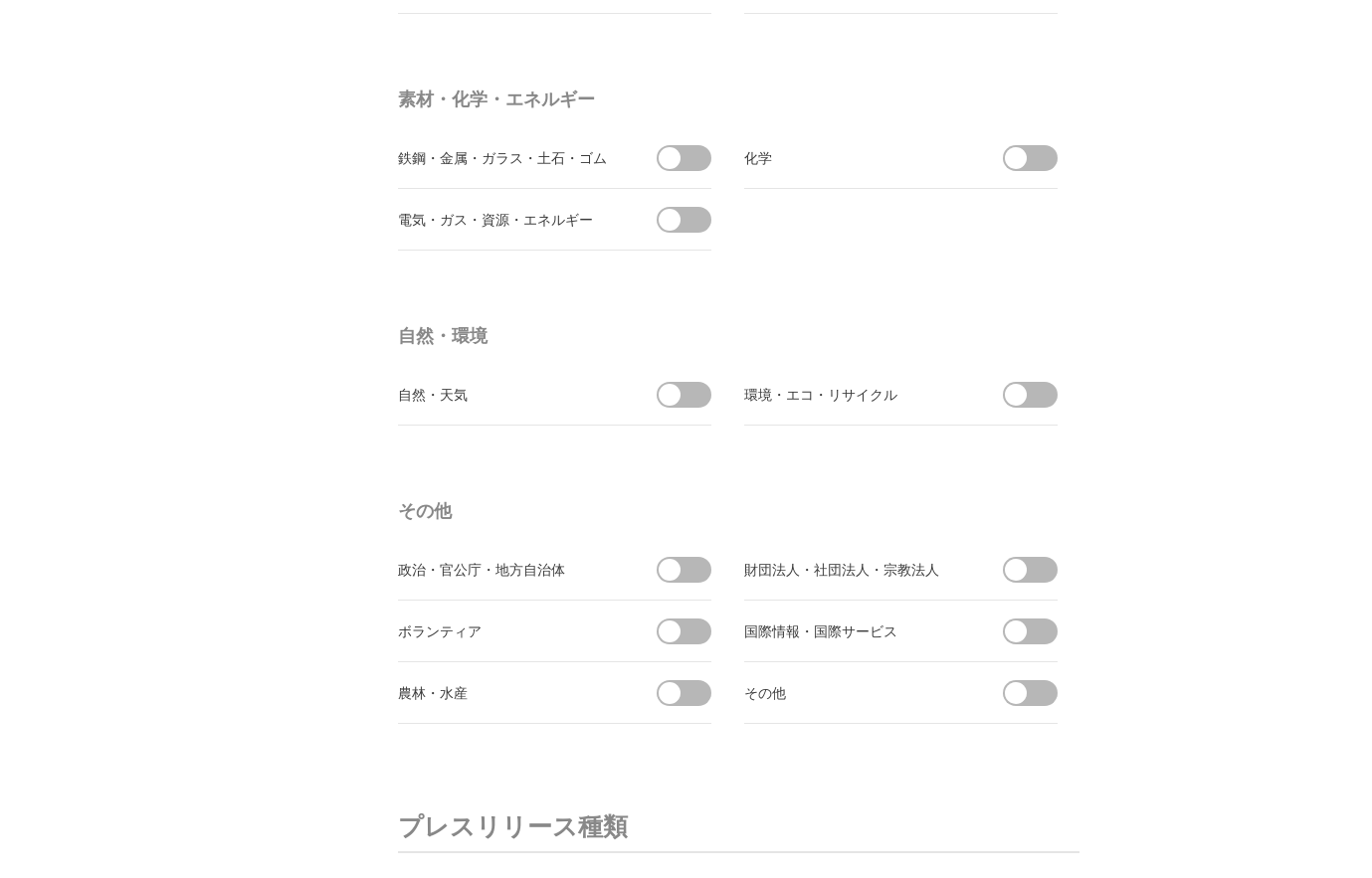
click at [0, 0] on input "受信する" at bounding box center [0, 0] width 0 height 0
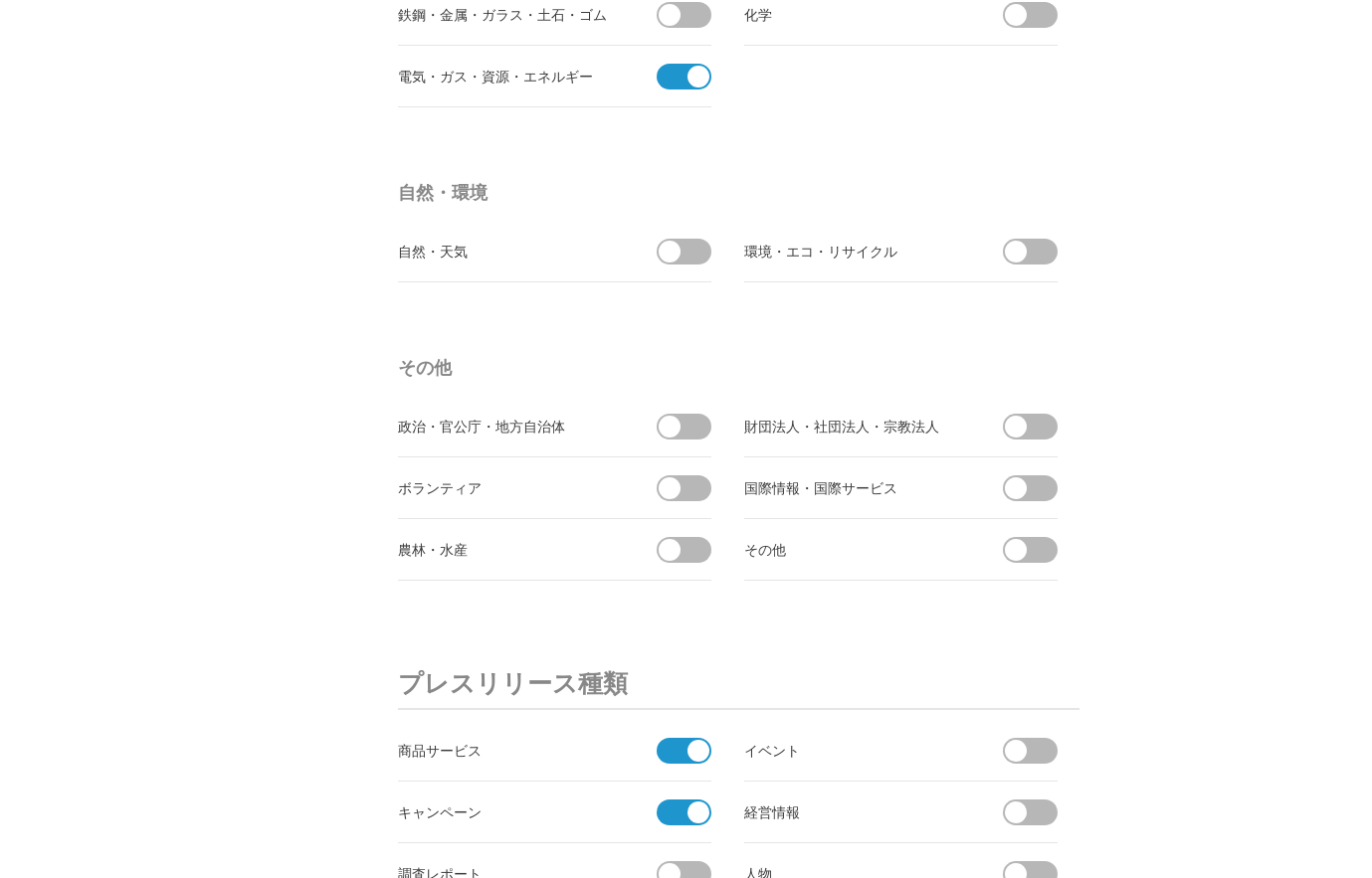
click at [695, 254] on span at bounding box center [691, 251] width 42 height 26
click at [0, 0] on input "checkbox" at bounding box center [0, 0] width 0 height 0
click at [1019, 244] on span at bounding box center [1016, 251] width 22 height 22
click at [0, 0] on input "checkbox" at bounding box center [0, 0] width 0 height 0
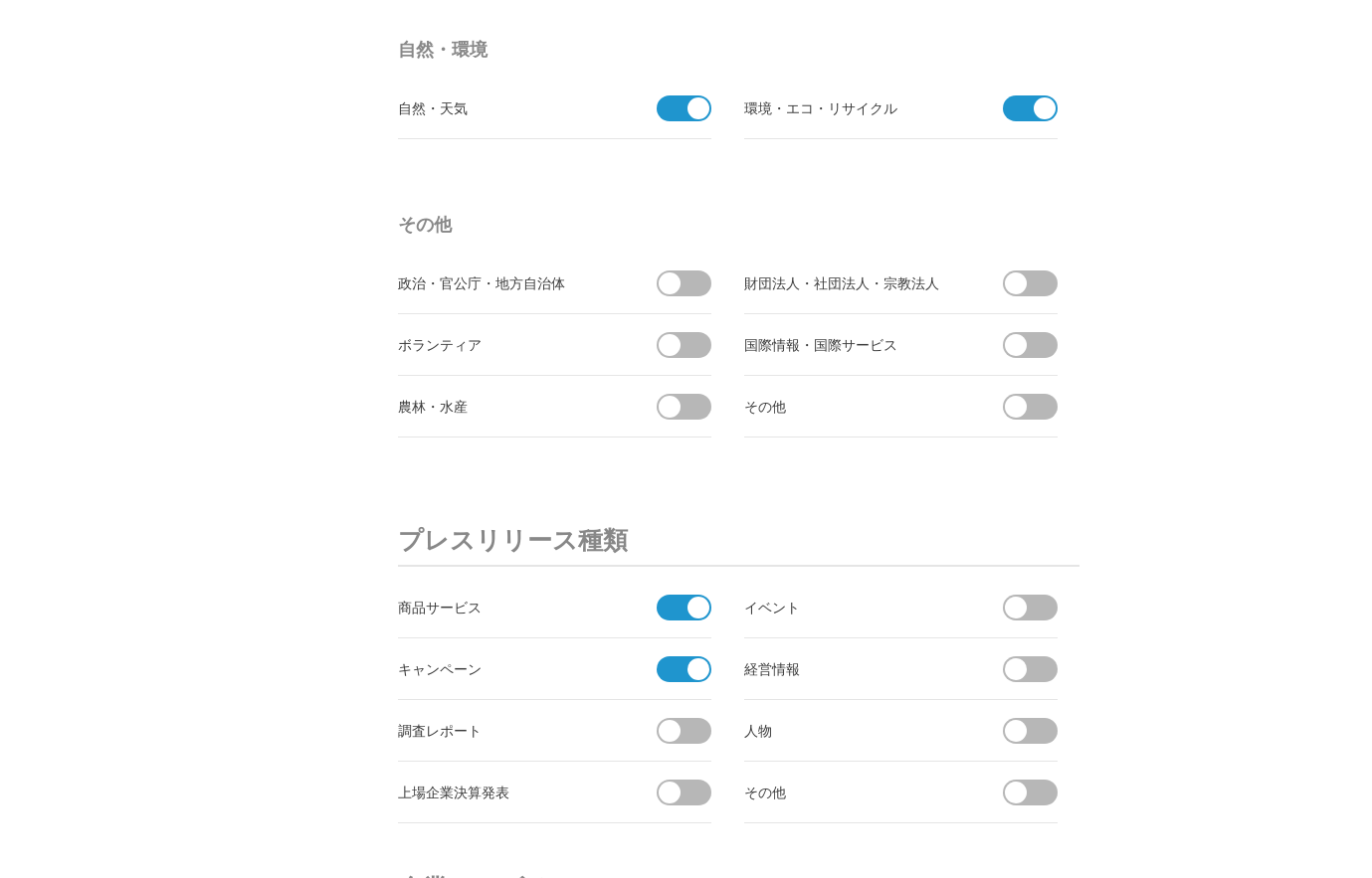
scroll to position [6300, 0]
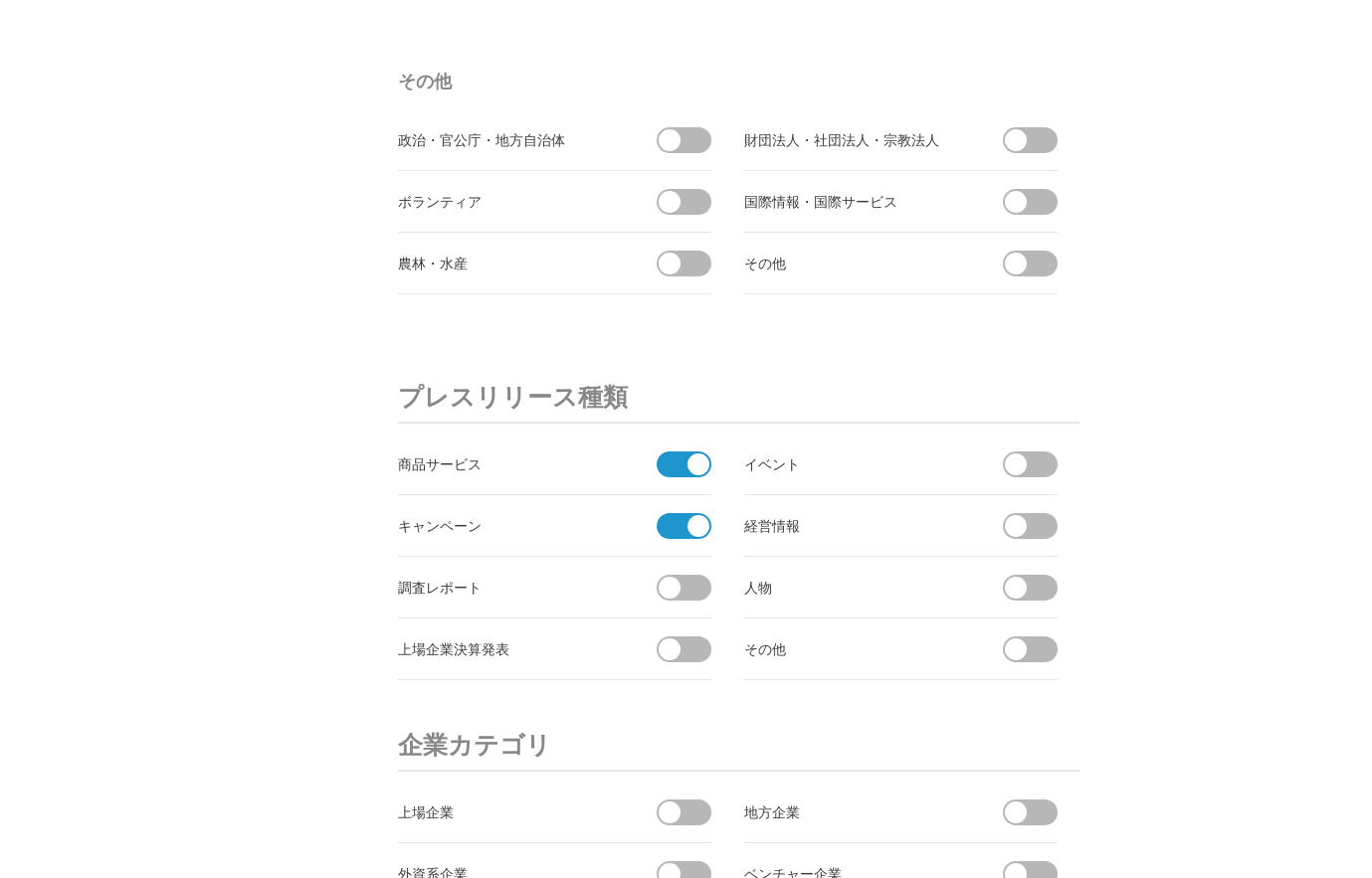
click at [695, 139] on span at bounding box center [691, 141] width 42 height 26
click at [0, 0] on input "checkbox" at bounding box center [0, 0] width 0 height 0
click at [1028, 206] on span at bounding box center [1037, 202] width 42 height 26
click at [0, 0] on input "checkbox" at bounding box center [0, 0] width 0 height 0
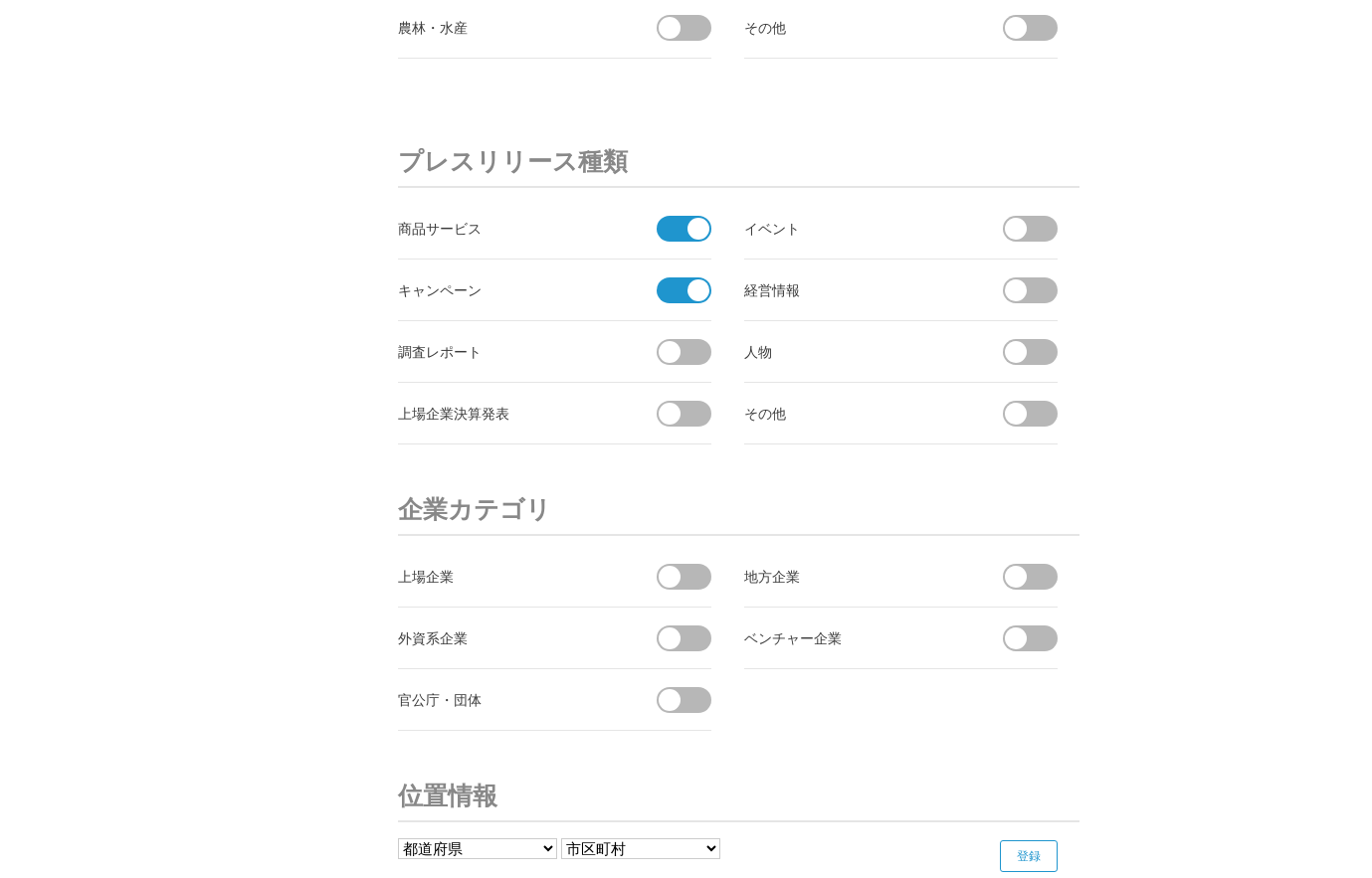
scroll to position [6587, 0]
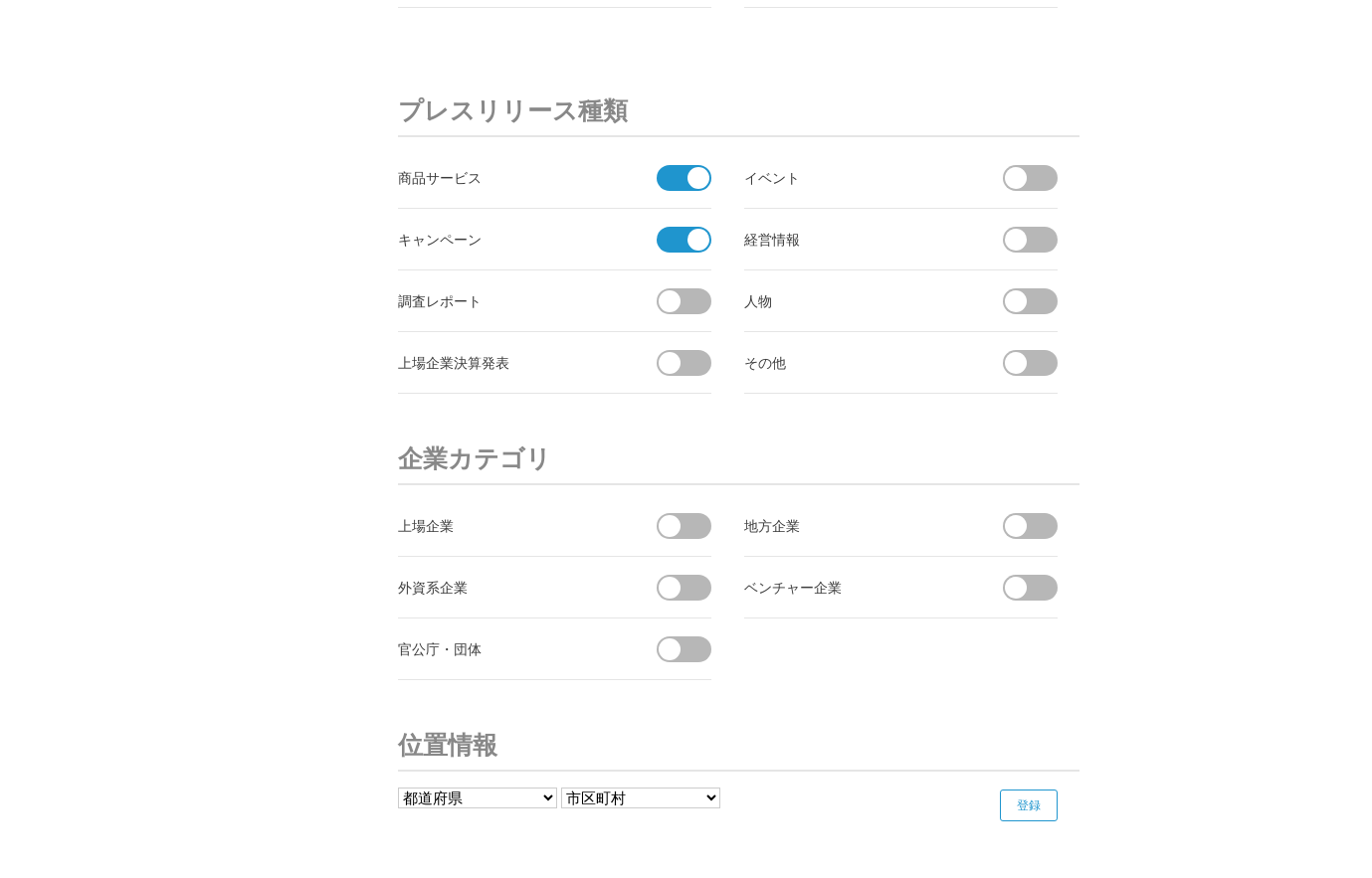
click at [1026, 181] on span at bounding box center [1016, 178] width 22 height 22
click at [0, 0] on input "checkbox" at bounding box center [0, 0] width 0 height 0
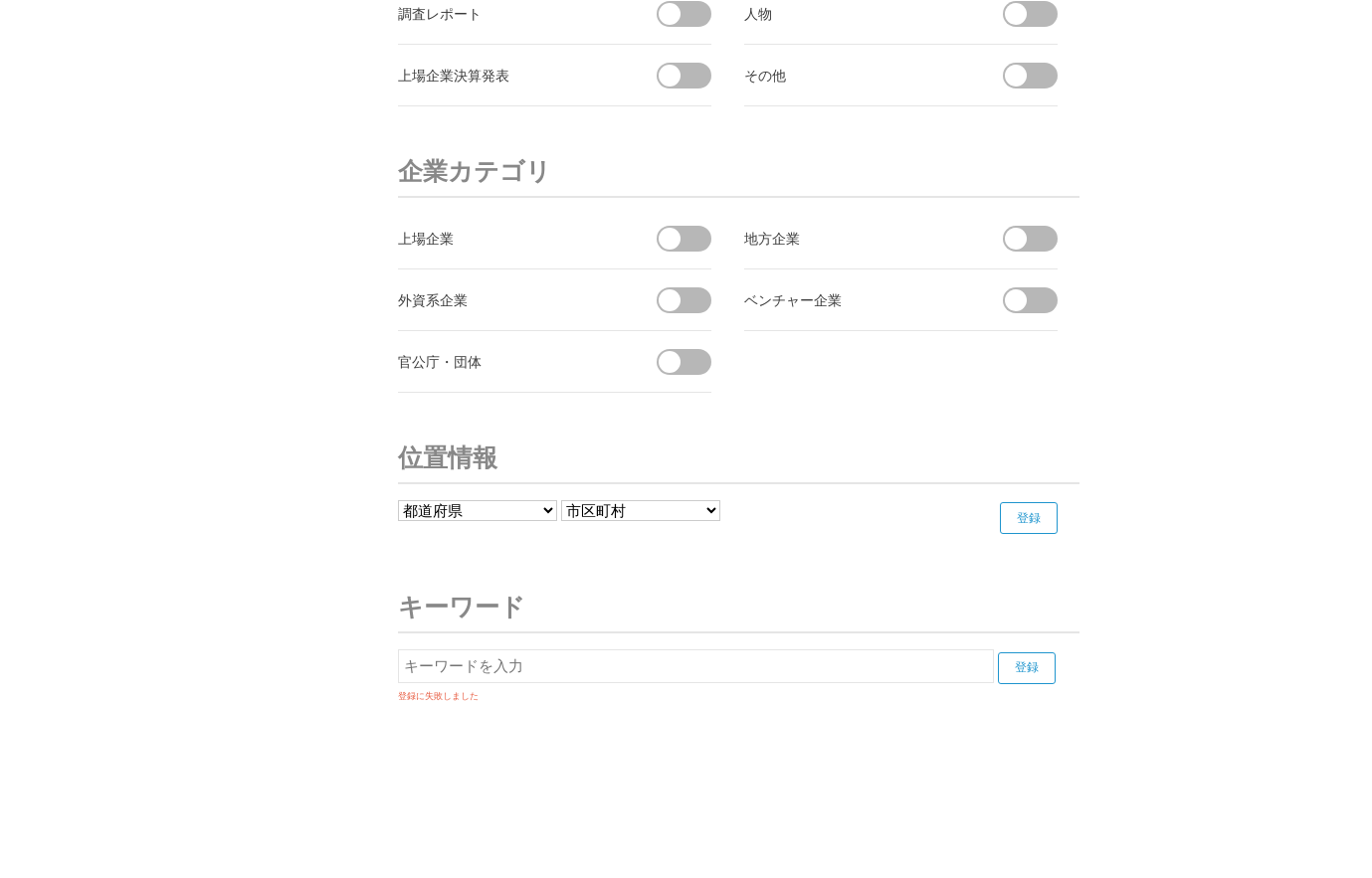
scroll to position [6876, 0]
select select "10"
click option "群馬県" at bounding box center [0, 0] width 0 height 0
click at [561, 499] on select "------------------- 前橋市 高崎市 桐生市 伊勢崎市 太田市 沼田市 館林市 渋川市 藤岡市 富岡市 安中市 みどり市 富士見村 榛東村 …" at bounding box center [641, 509] width 160 height 21
select select "10202"
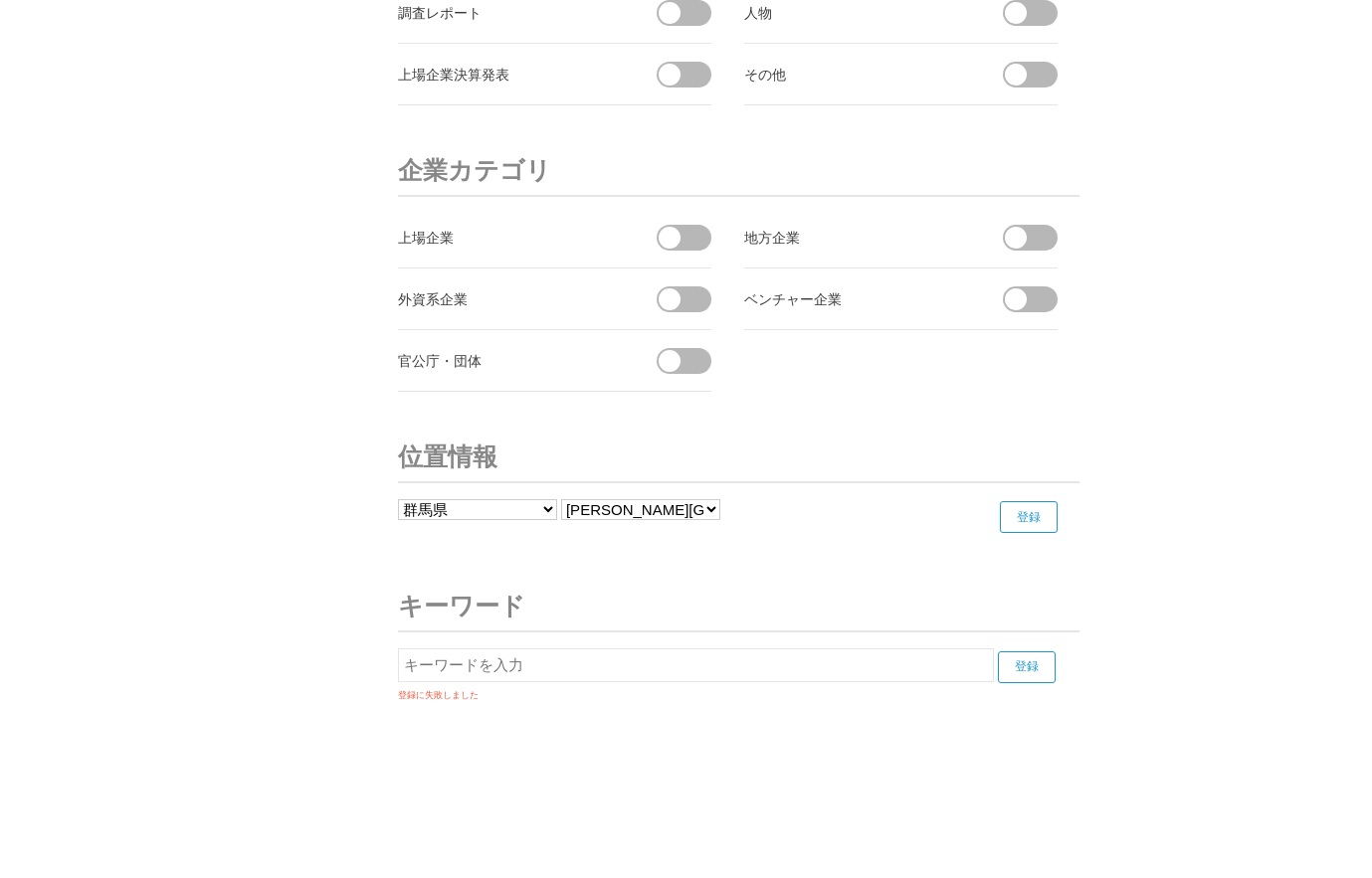
click option "高崎市" at bounding box center [0, 0] width 0 height 0
click at [1022, 514] on input "登録" at bounding box center [1029, 517] width 58 height 32
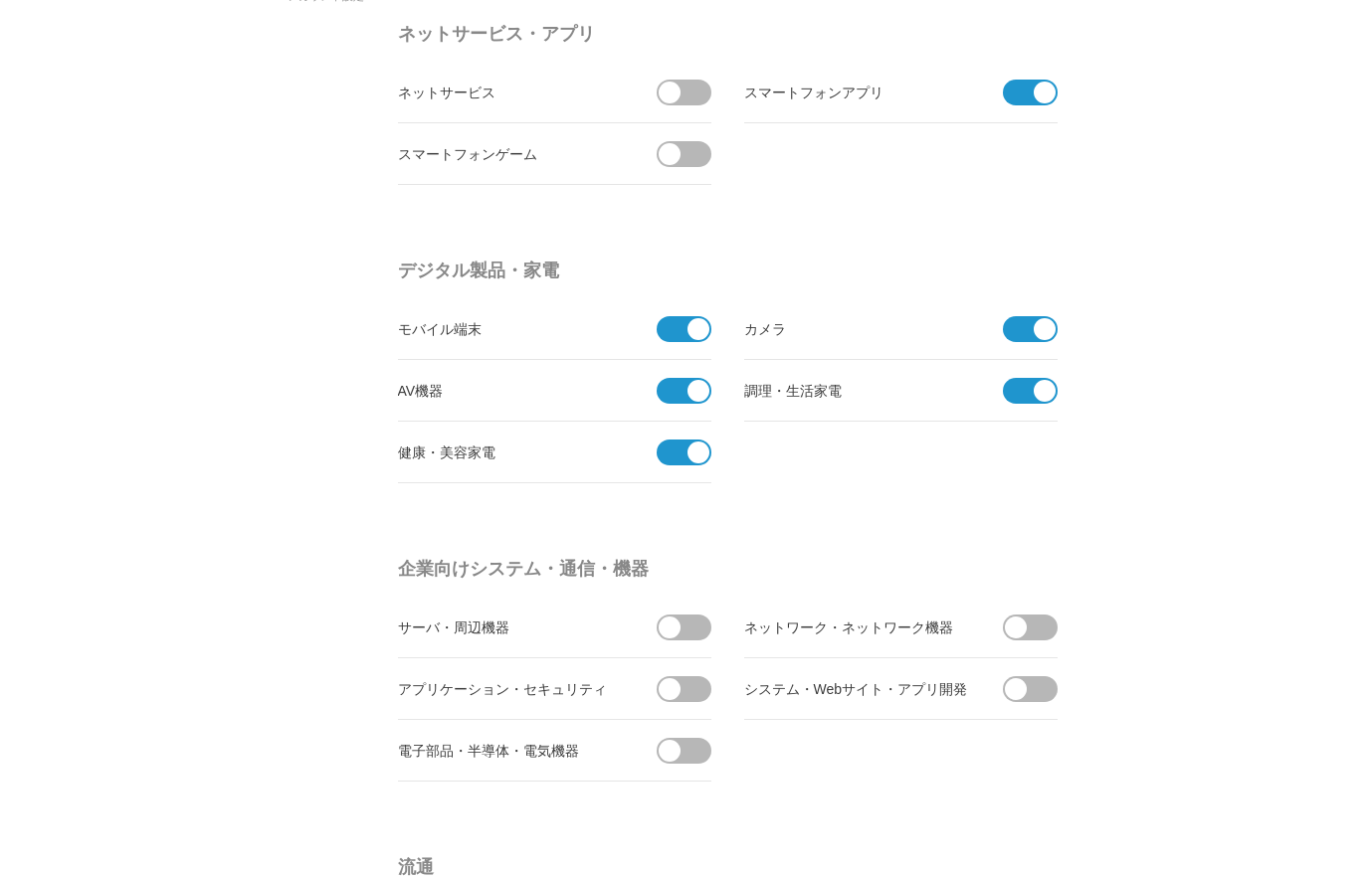
scroll to position [0, 0]
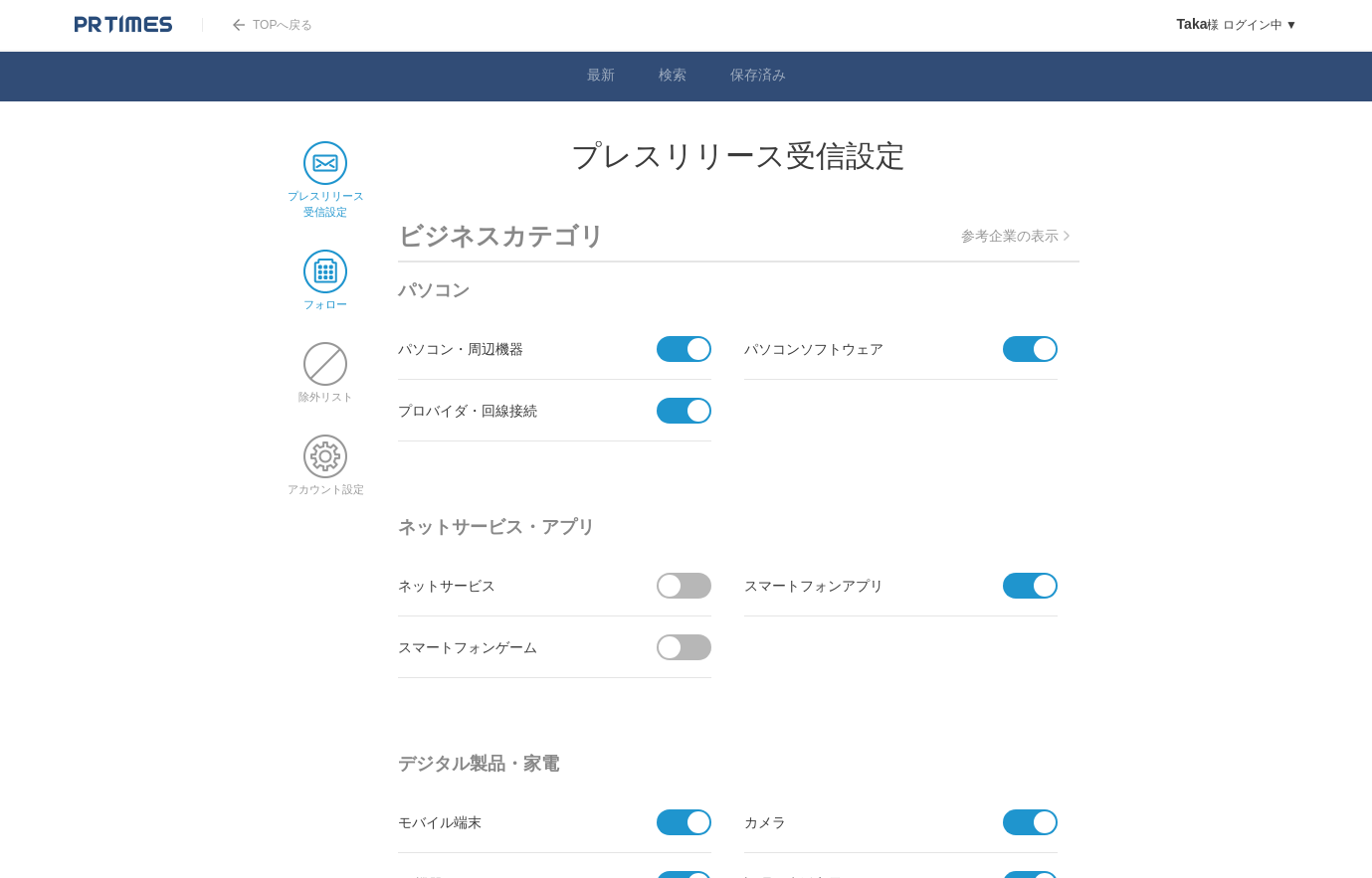
click at [329, 277] on span at bounding box center [325, 271] width 44 height 44
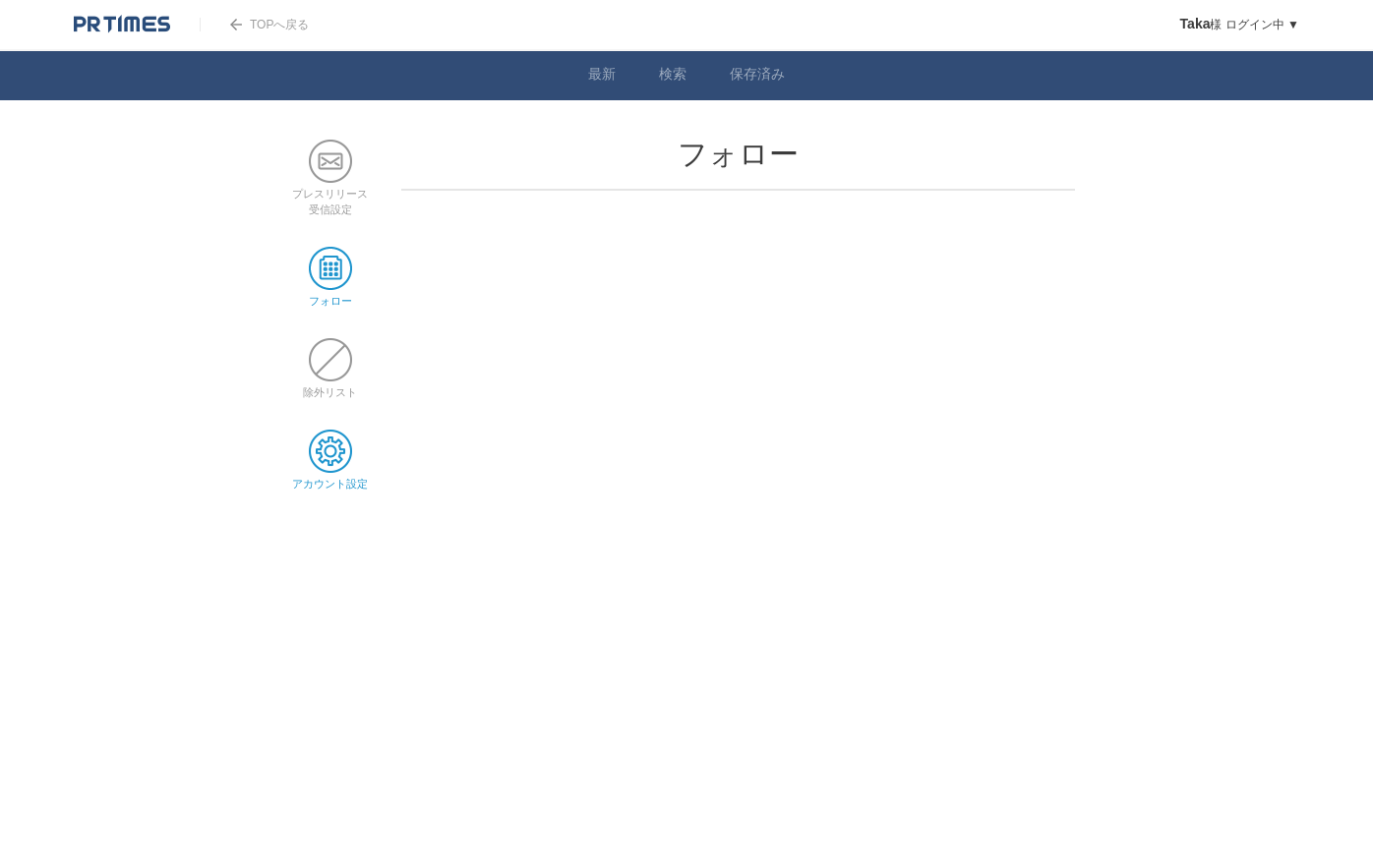
click at [324, 449] on span at bounding box center [330, 451] width 43 height 43
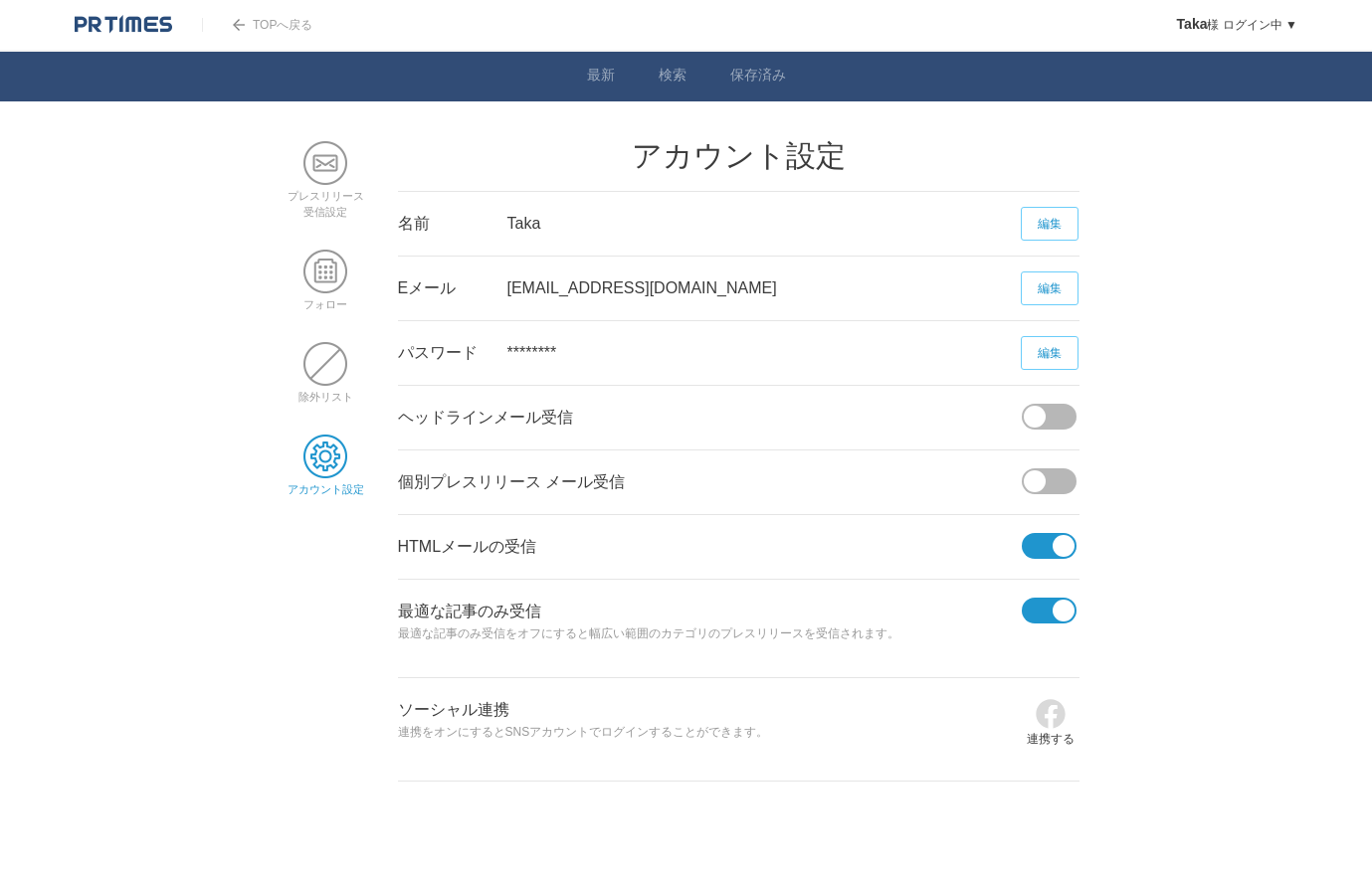
click at [1053, 484] on span at bounding box center [1056, 481] width 42 height 26
click at [0, 0] on input "checkbox" at bounding box center [0, 0] width 0 height 0
click at [1068, 419] on span at bounding box center [1056, 417] width 42 height 26
click at [0, 0] on input "checkbox" at bounding box center [0, 0] width 0 height 0
click at [331, 165] on span at bounding box center [325, 163] width 44 height 44
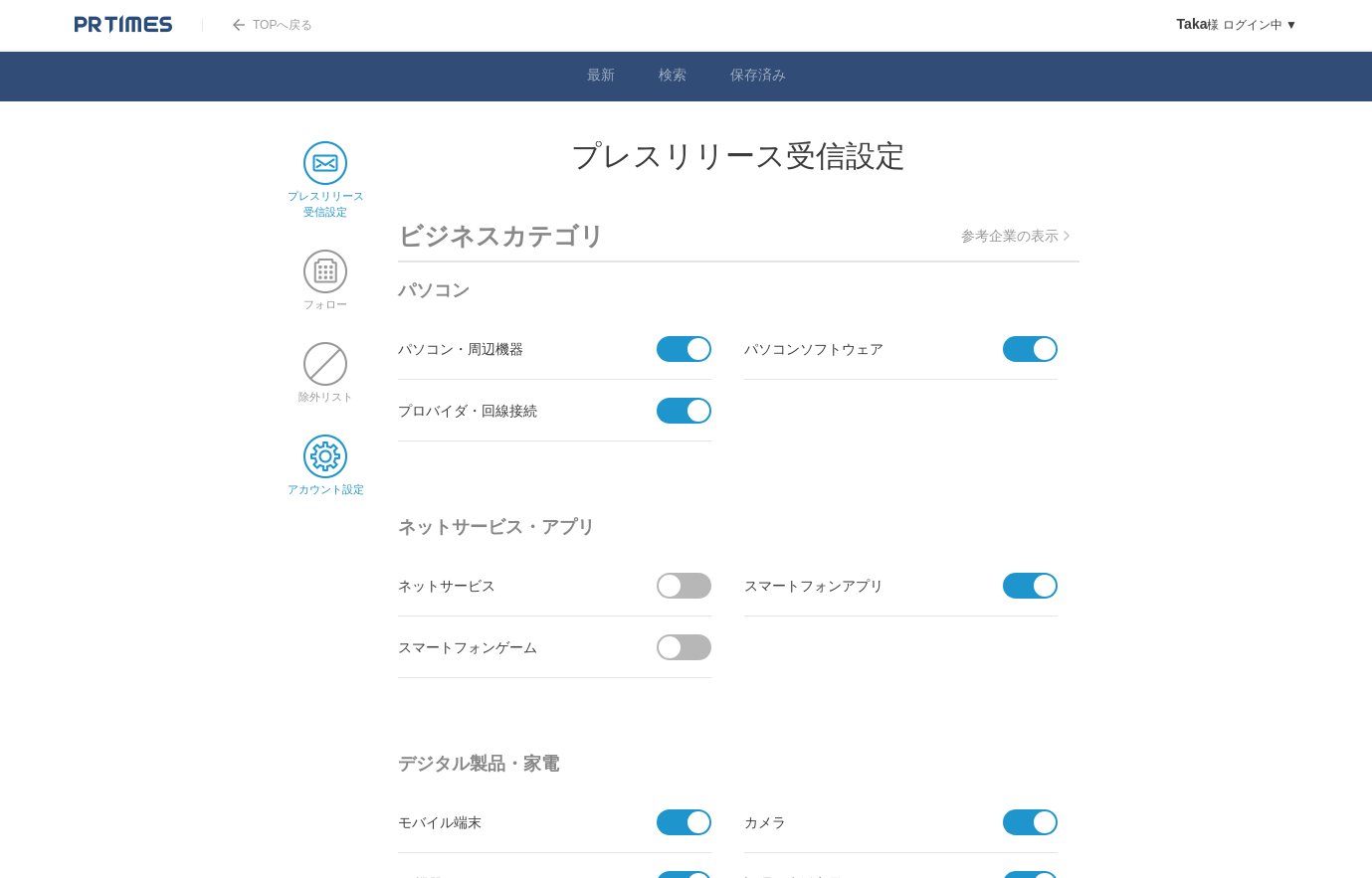
click at [319, 444] on span at bounding box center [325, 456] width 44 height 44
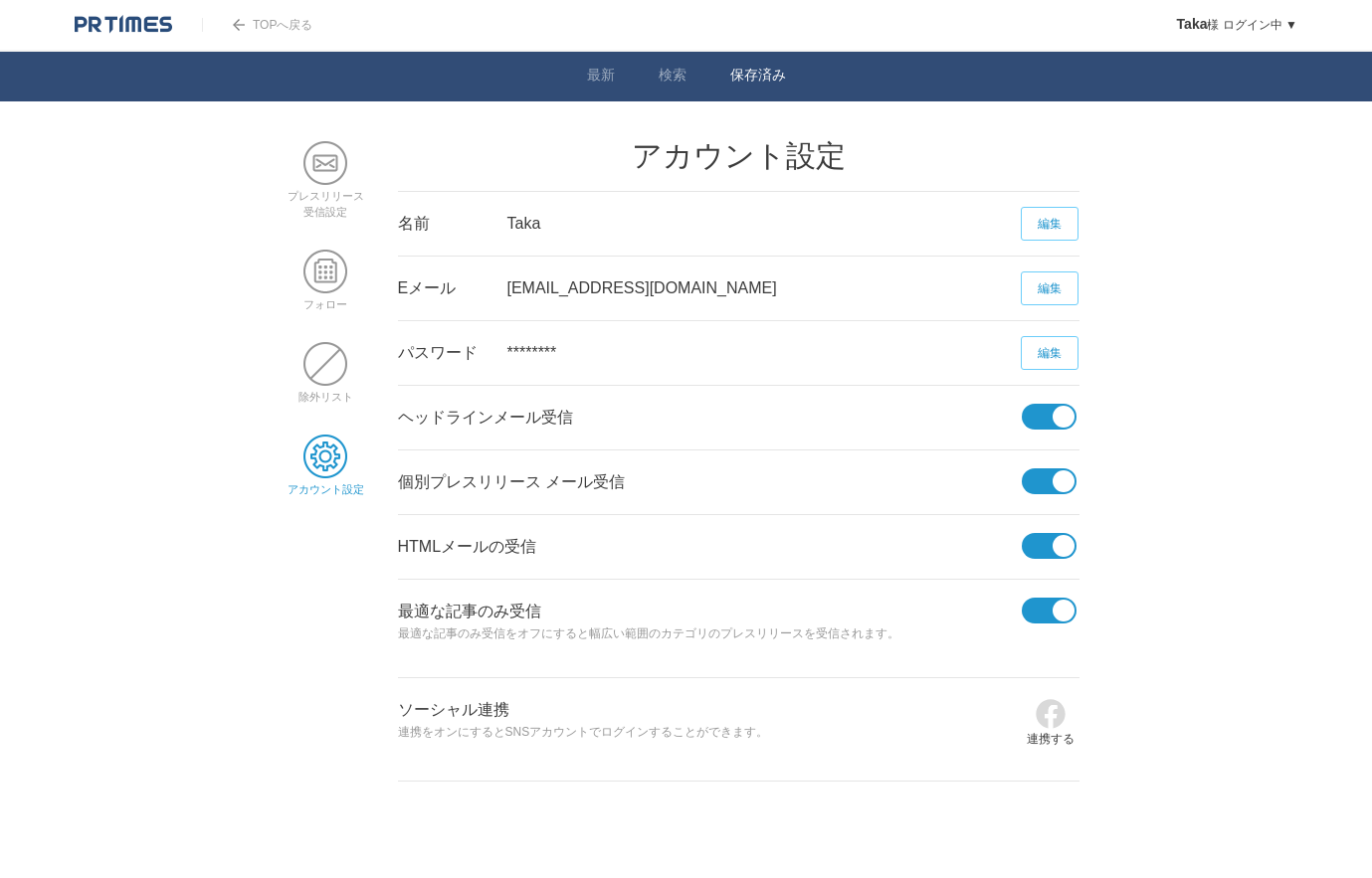
click at [738, 72] on link "保存済み" at bounding box center [758, 77] width 56 height 21
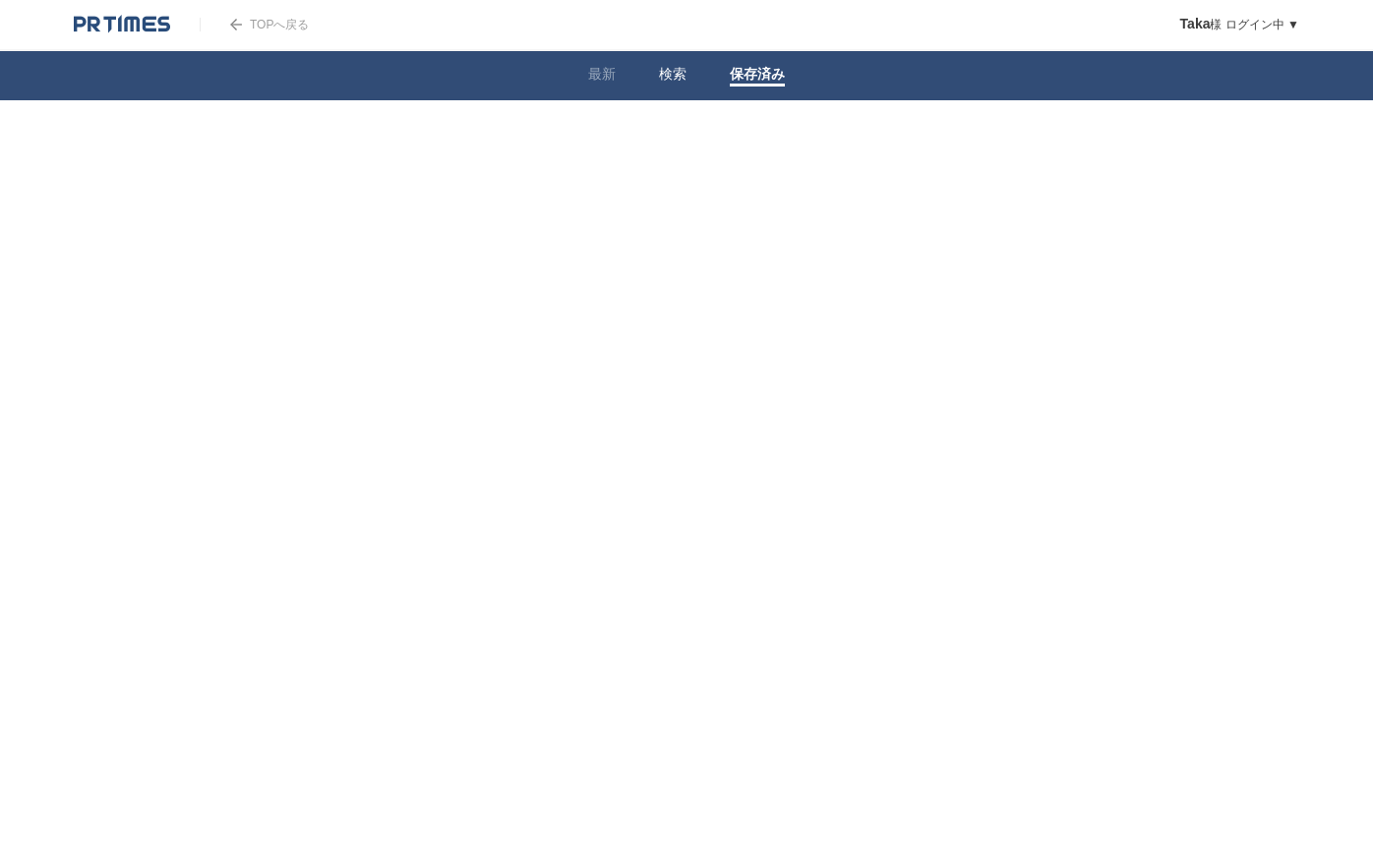
click at [669, 84] on span at bounding box center [673, 85] width 28 height 3
click at [609, 77] on link "最新" at bounding box center [602, 76] width 28 height 21
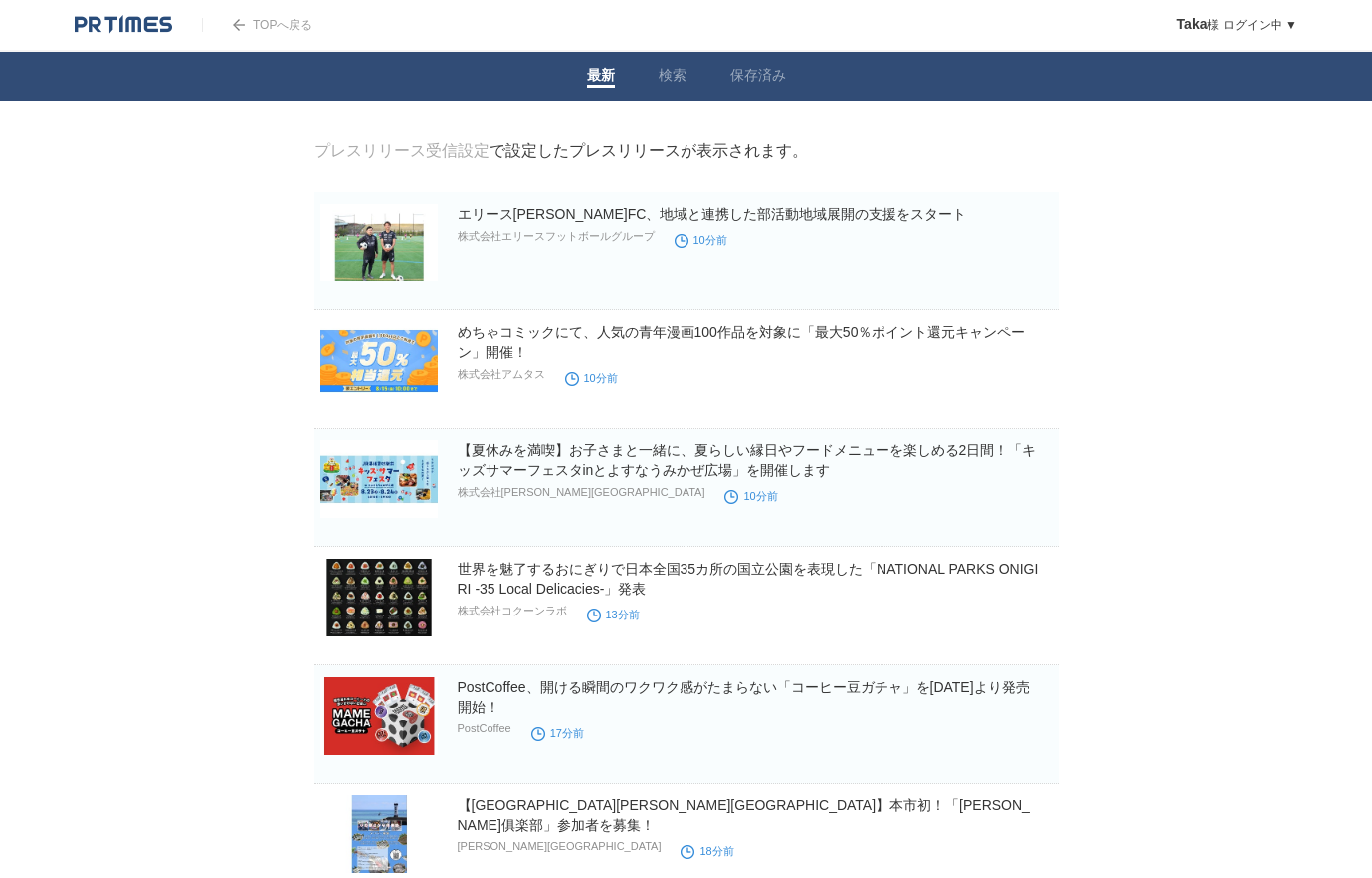
click at [466, 150] on link "プレスリリース受信設定" at bounding box center [402, 150] width 175 height 17
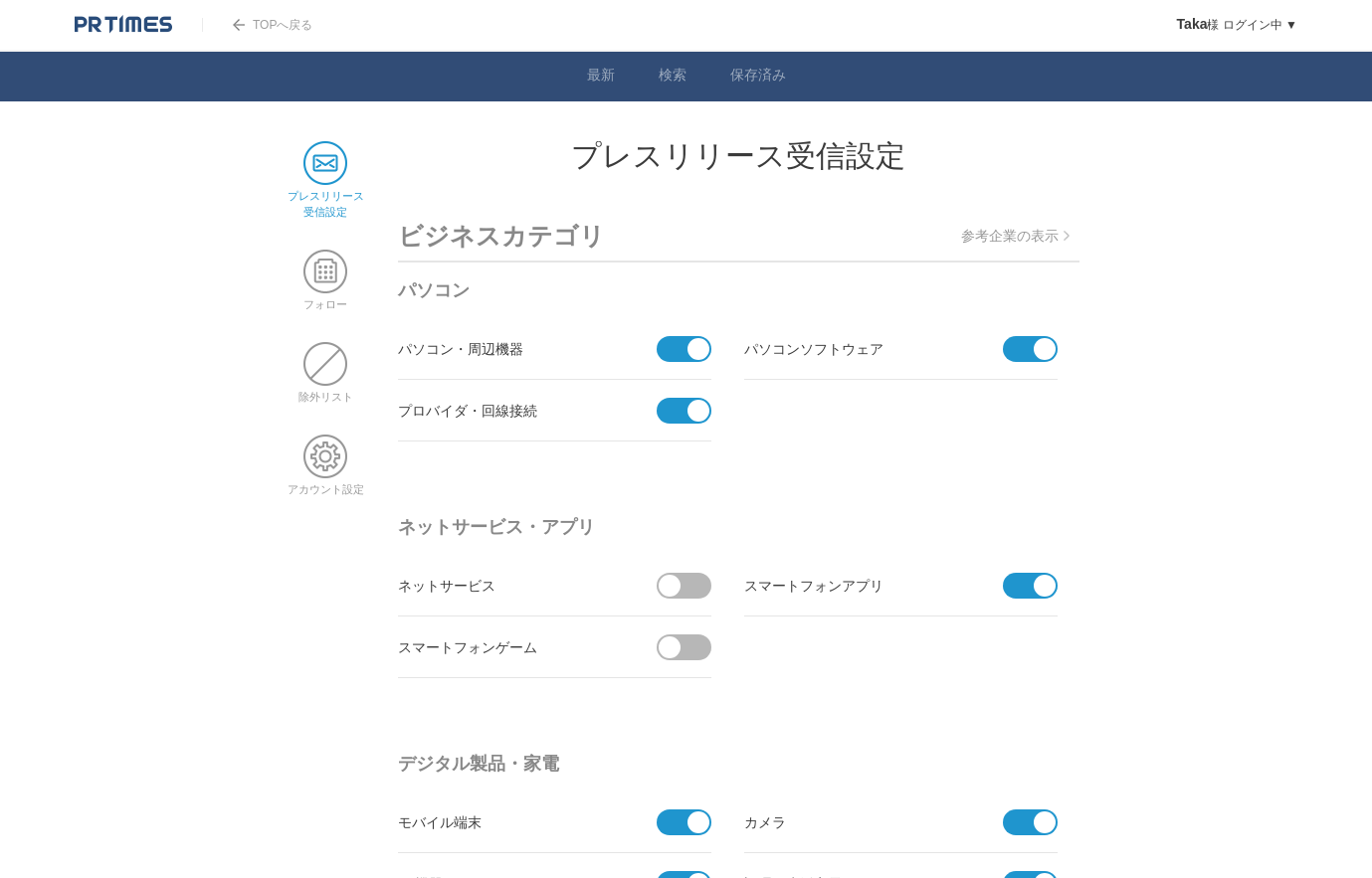
click at [1017, 244] on p "参考企業の表示" at bounding box center [1015, 237] width 109 height 18
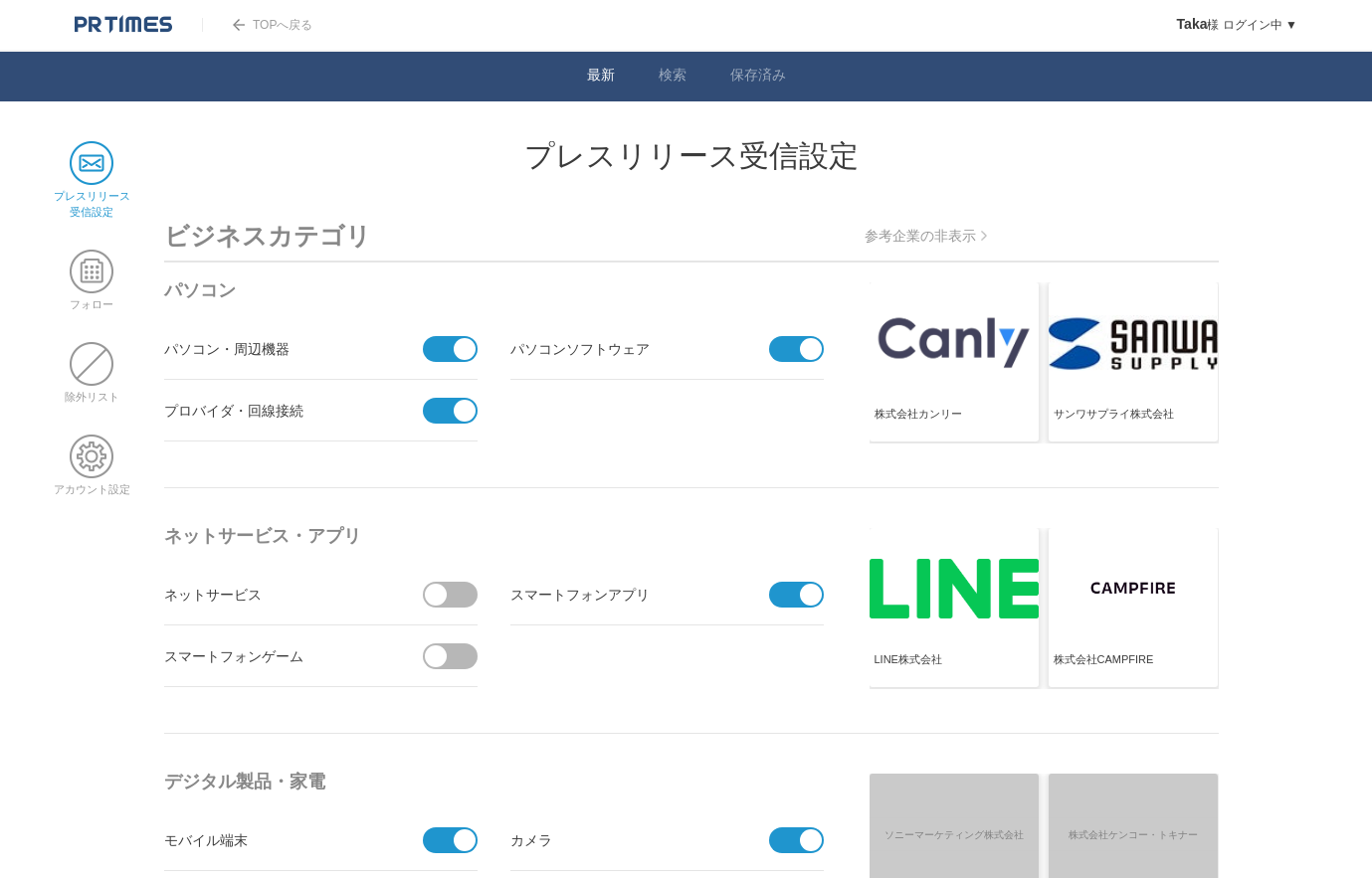
click at [588, 74] on link "最新" at bounding box center [601, 77] width 28 height 21
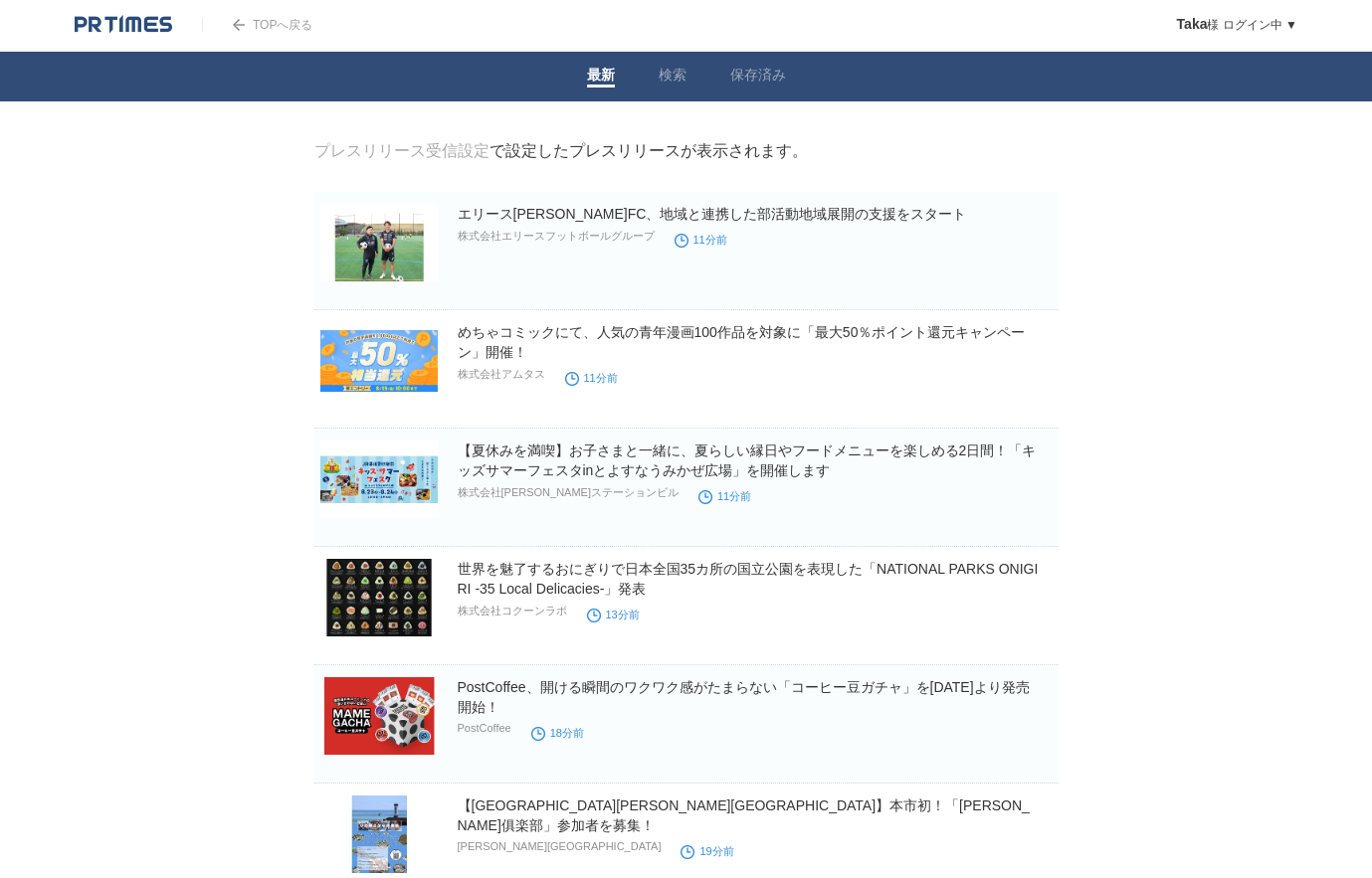
click at [283, 27] on link "TOPへ戻る" at bounding box center [257, 25] width 111 height 14
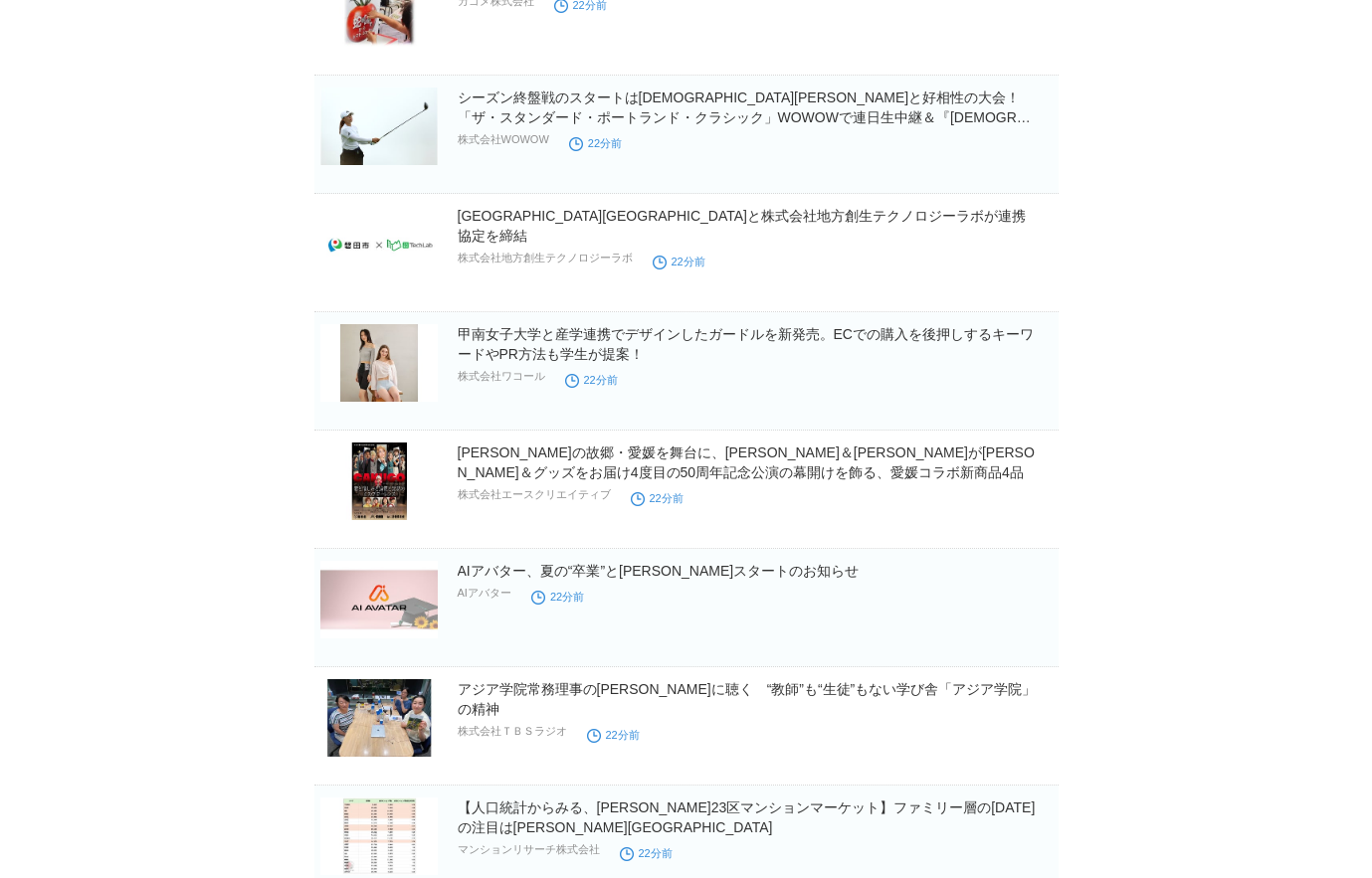
scroll to position [3212, 0]
